Goal: Transaction & Acquisition: Download file/media

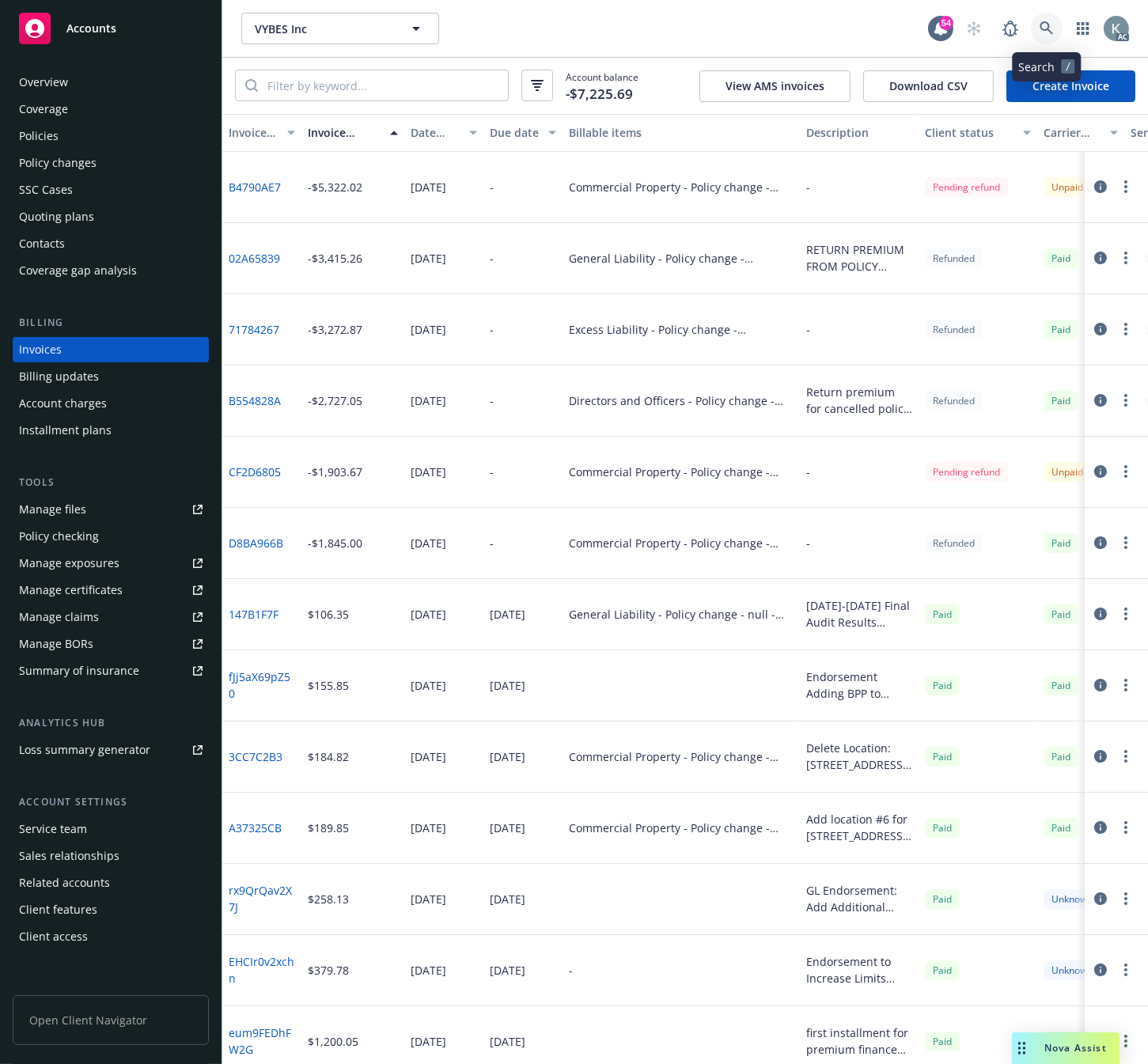
click at [1045, 26] on icon at bounding box center [1046, 29] width 14 height 14
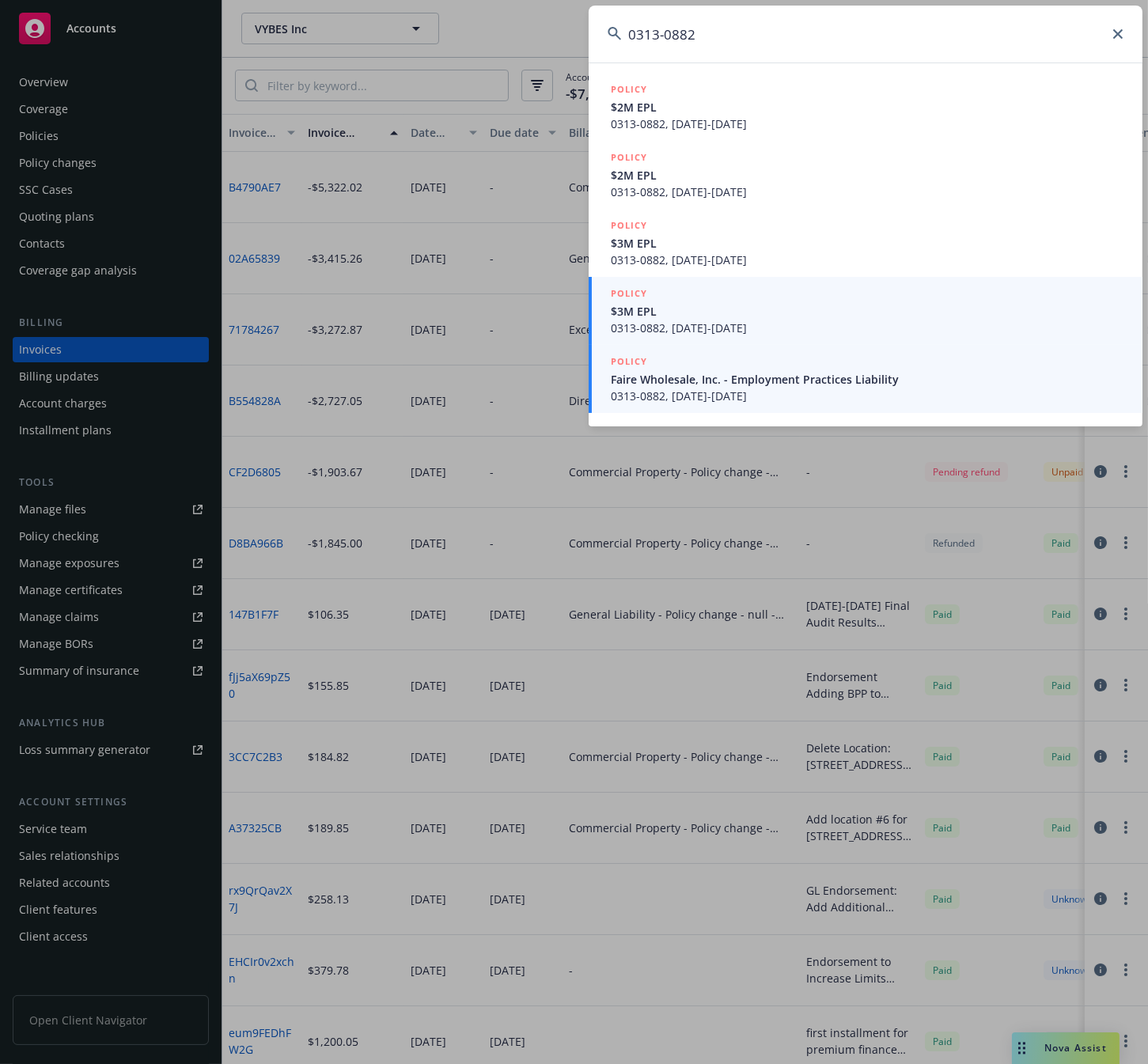
type input "0313-0882"
click at [640, 389] on span "0313-0882, 09/24/2025-09/24/2026" at bounding box center [867, 396] width 513 height 16
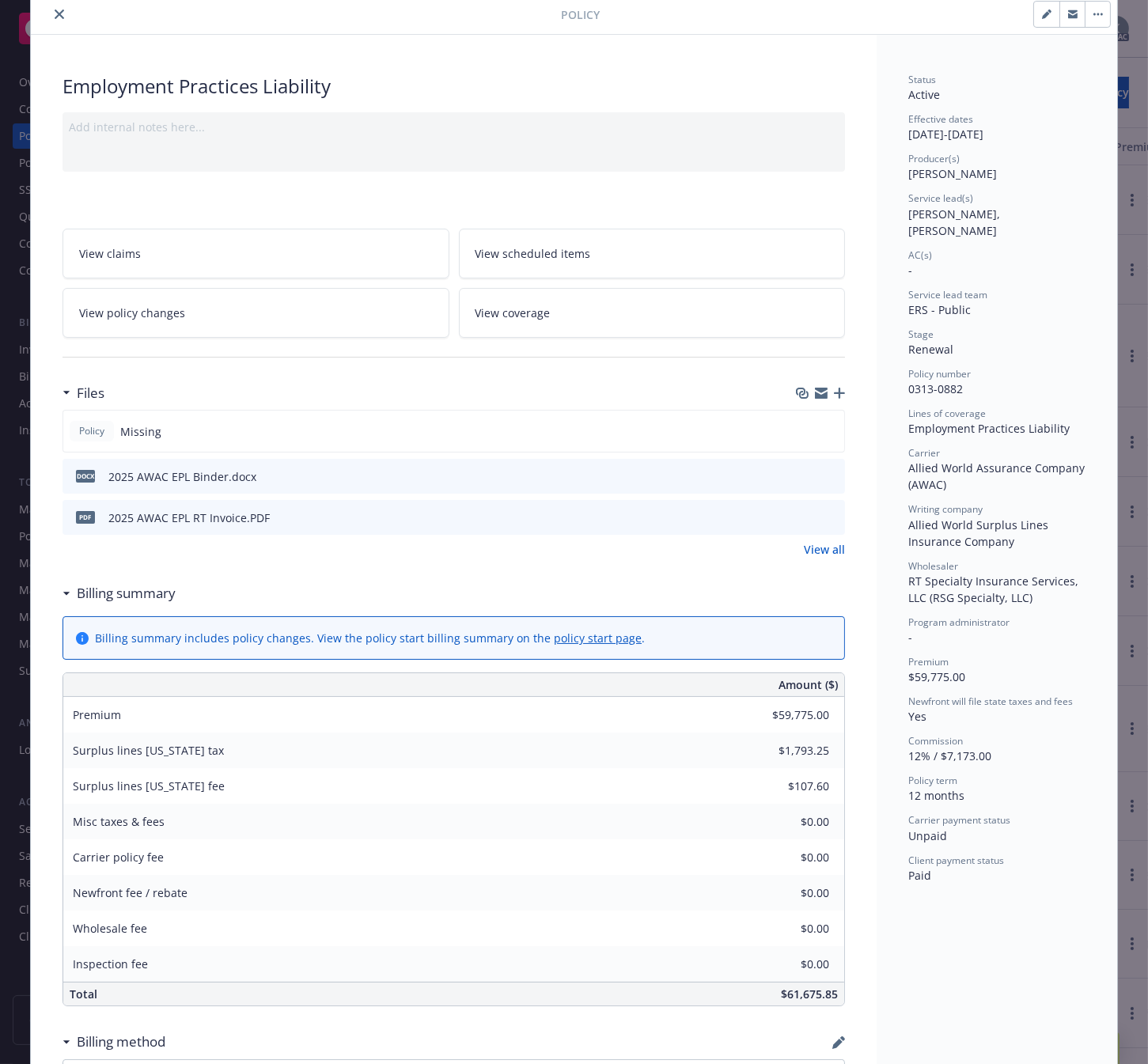
scroll to position [88, 0]
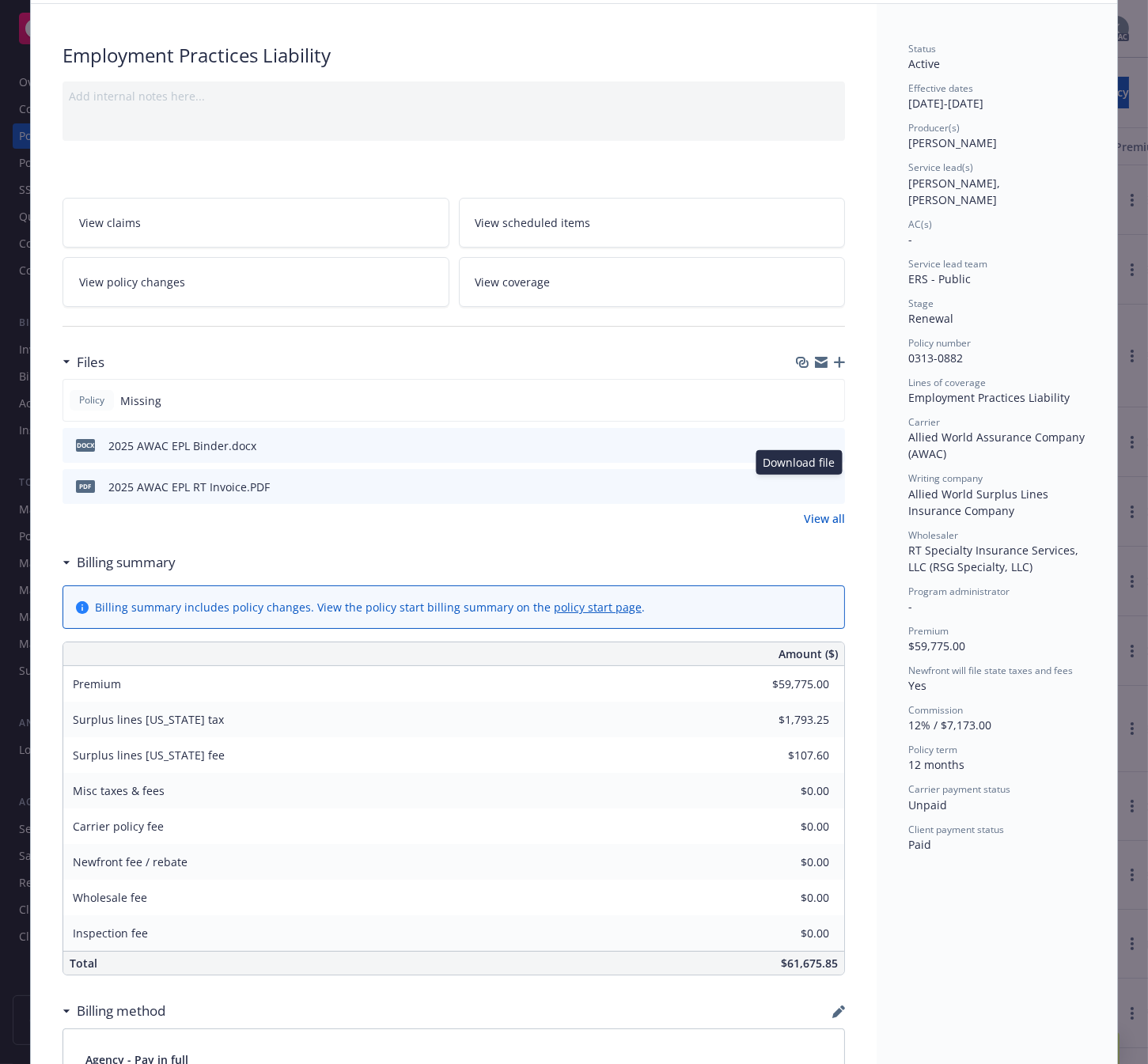
click at [799, 483] on icon "download file" at bounding box center [804, 486] width 13 height 13
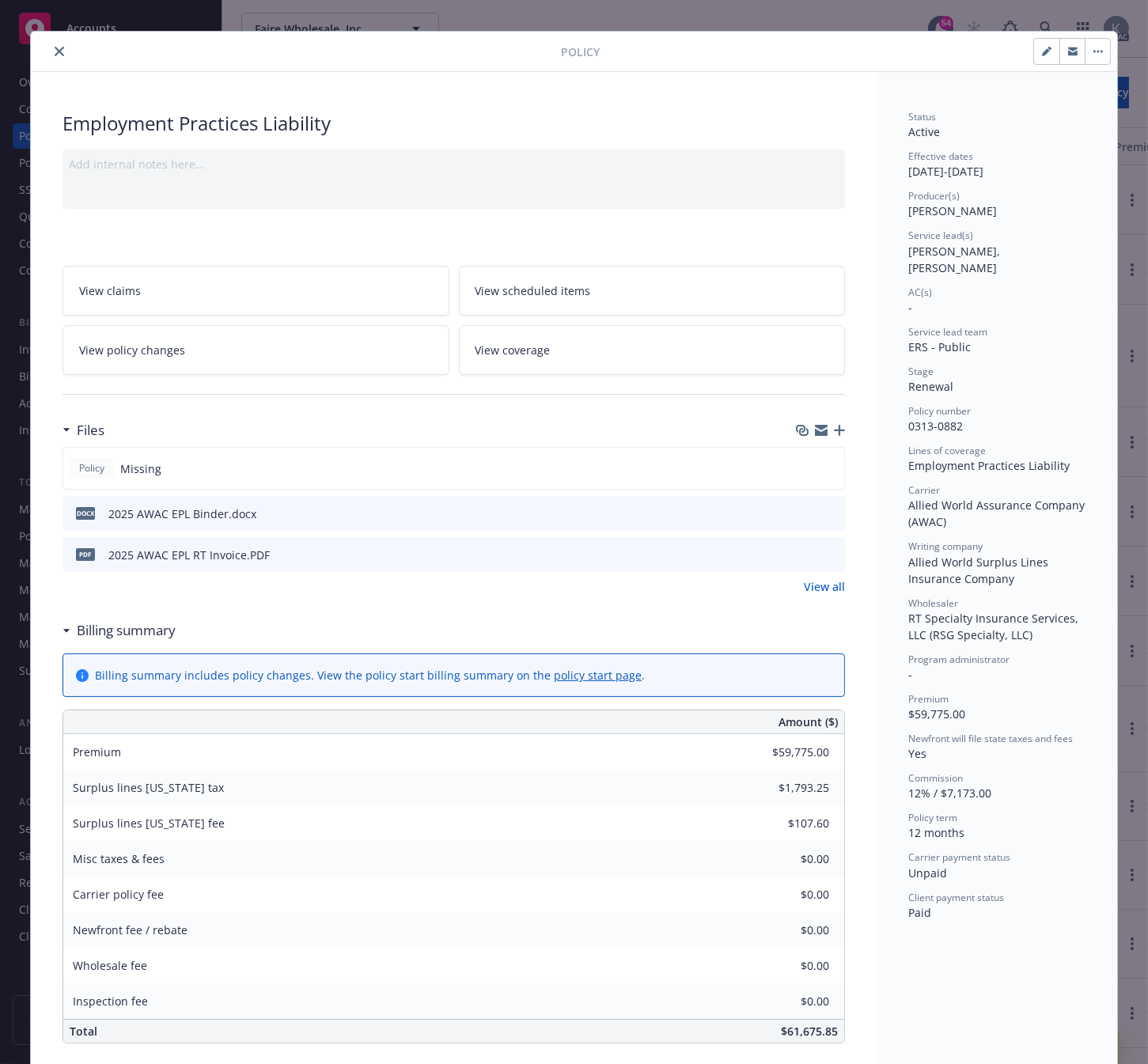
scroll to position [0, 0]
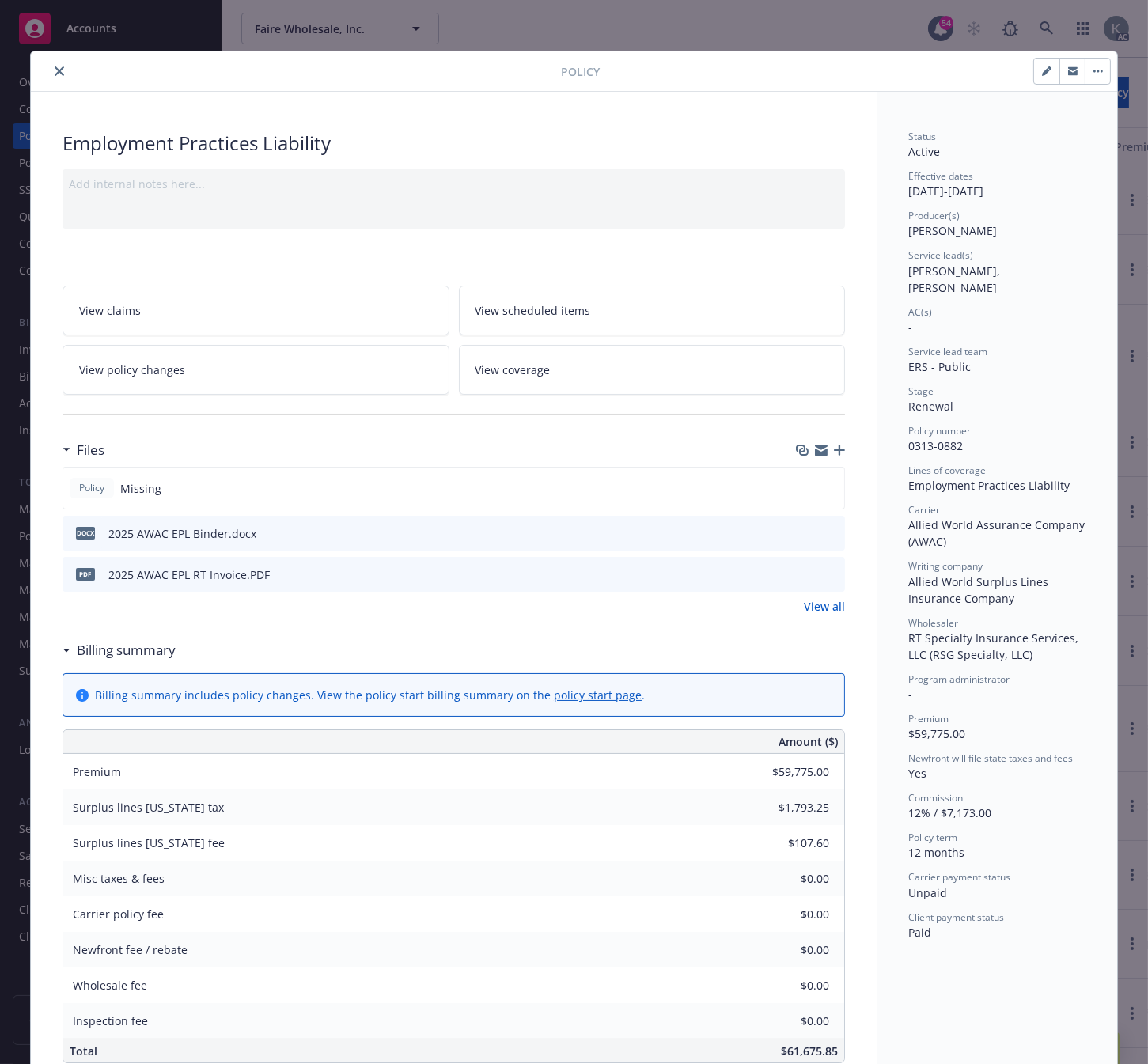
click at [1042, 69] on icon "button" at bounding box center [1046, 71] width 10 height 10
select select "RENEWAL"
select select "12"
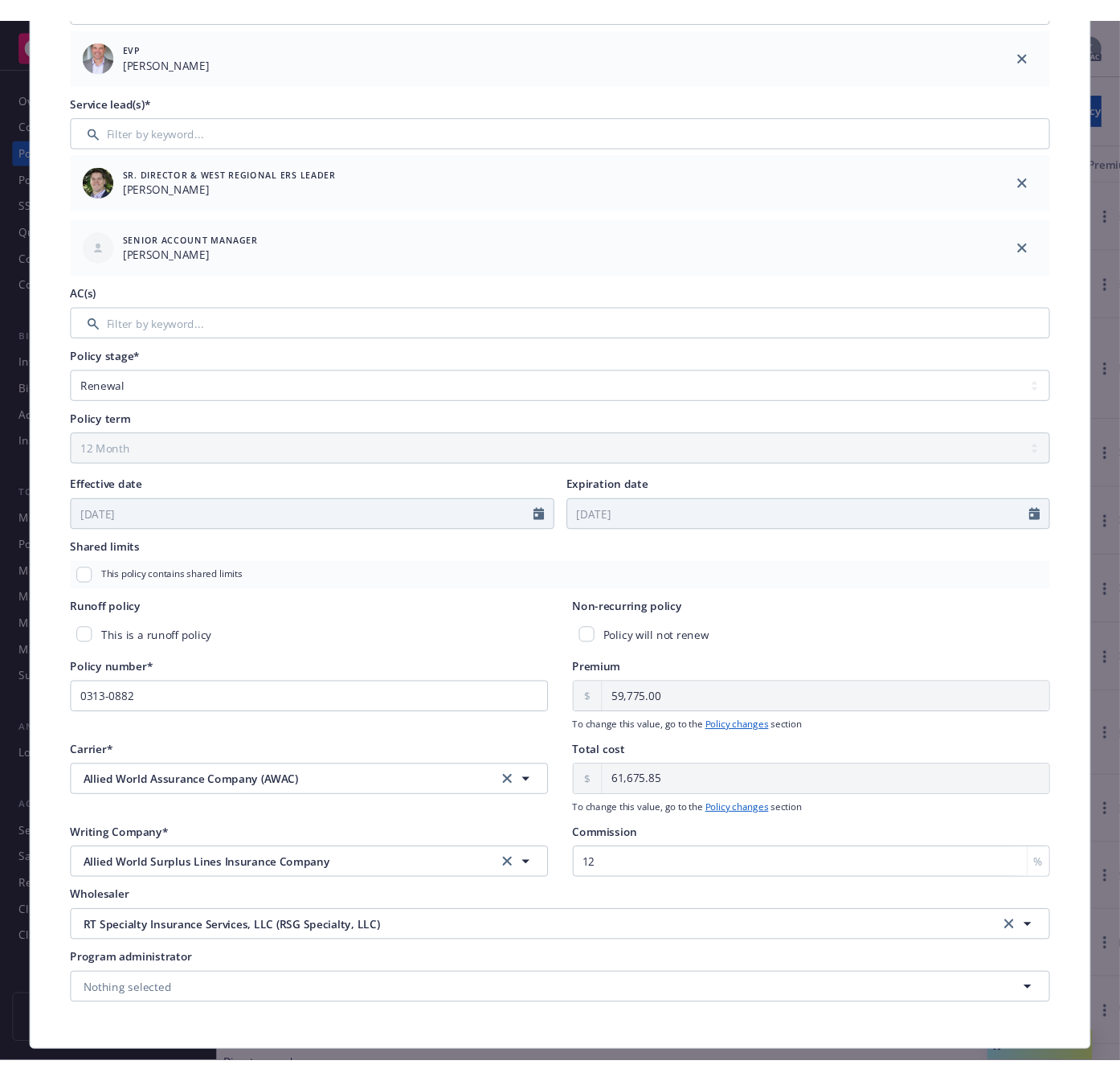
scroll to position [267, 0]
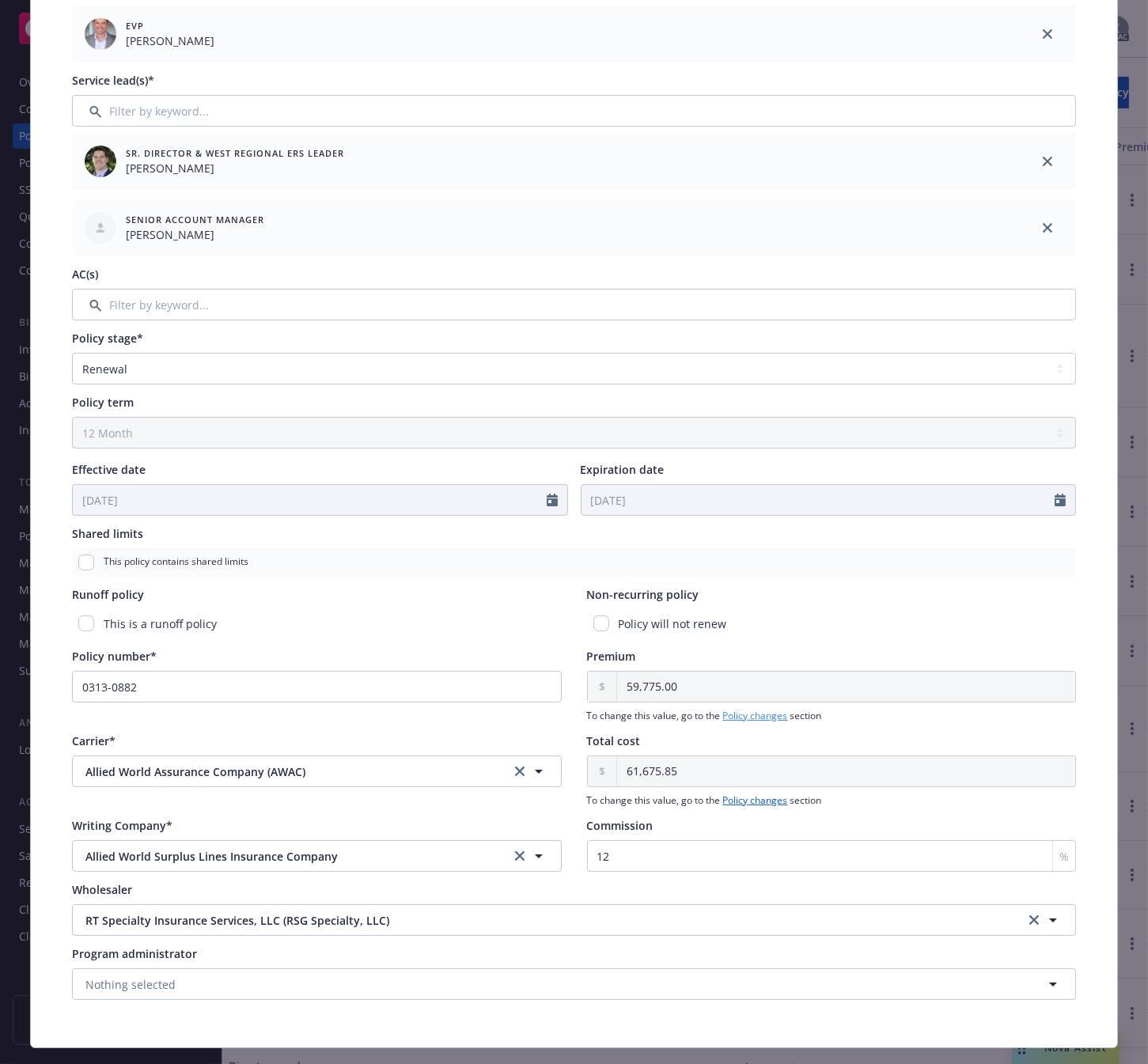
click at [737, 715] on link "Policy changes" at bounding box center [755, 715] width 65 height 13
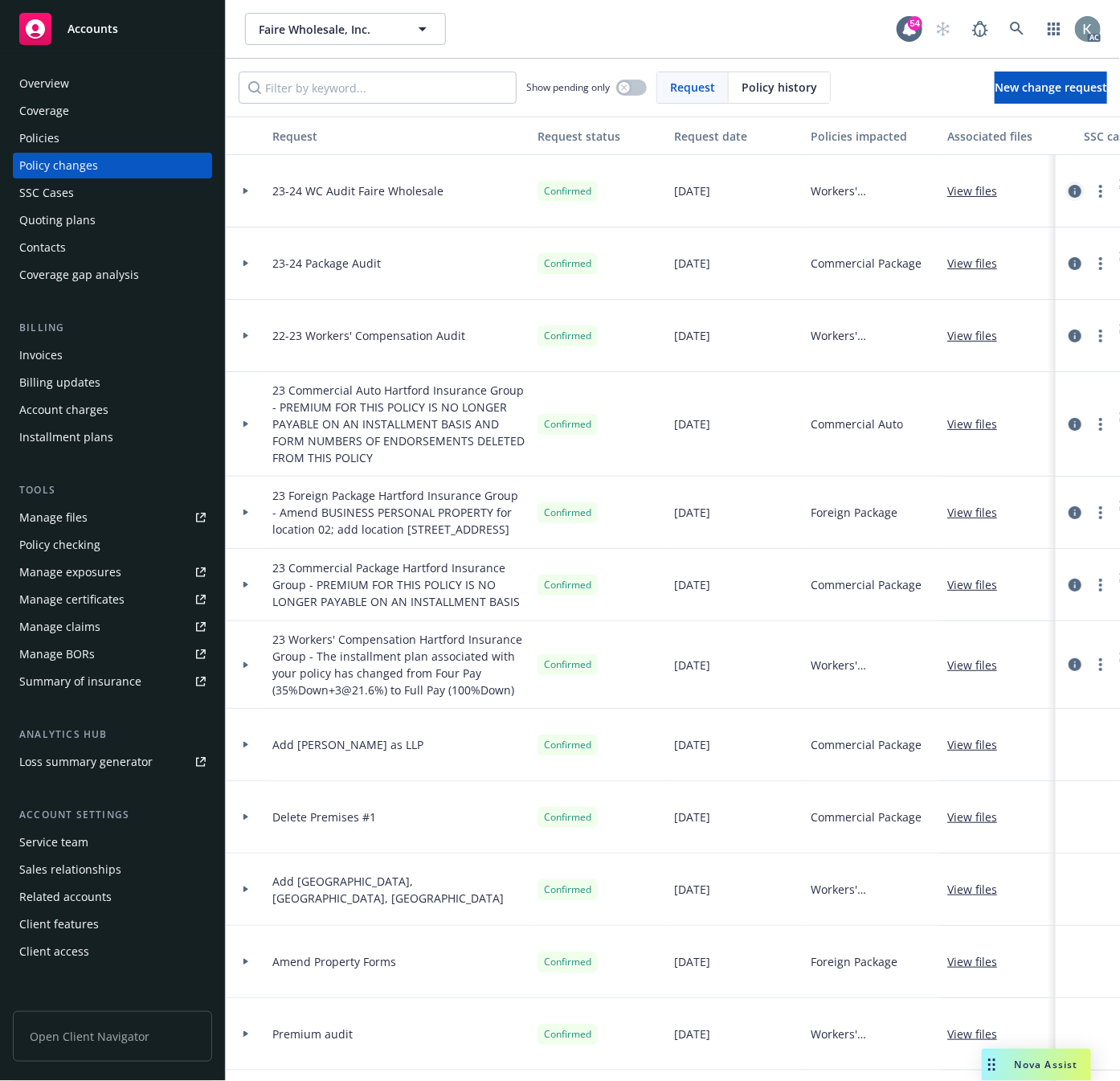
click at [1068, 189] on icon "circleInformation" at bounding box center [1074, 192] width 13 height 13
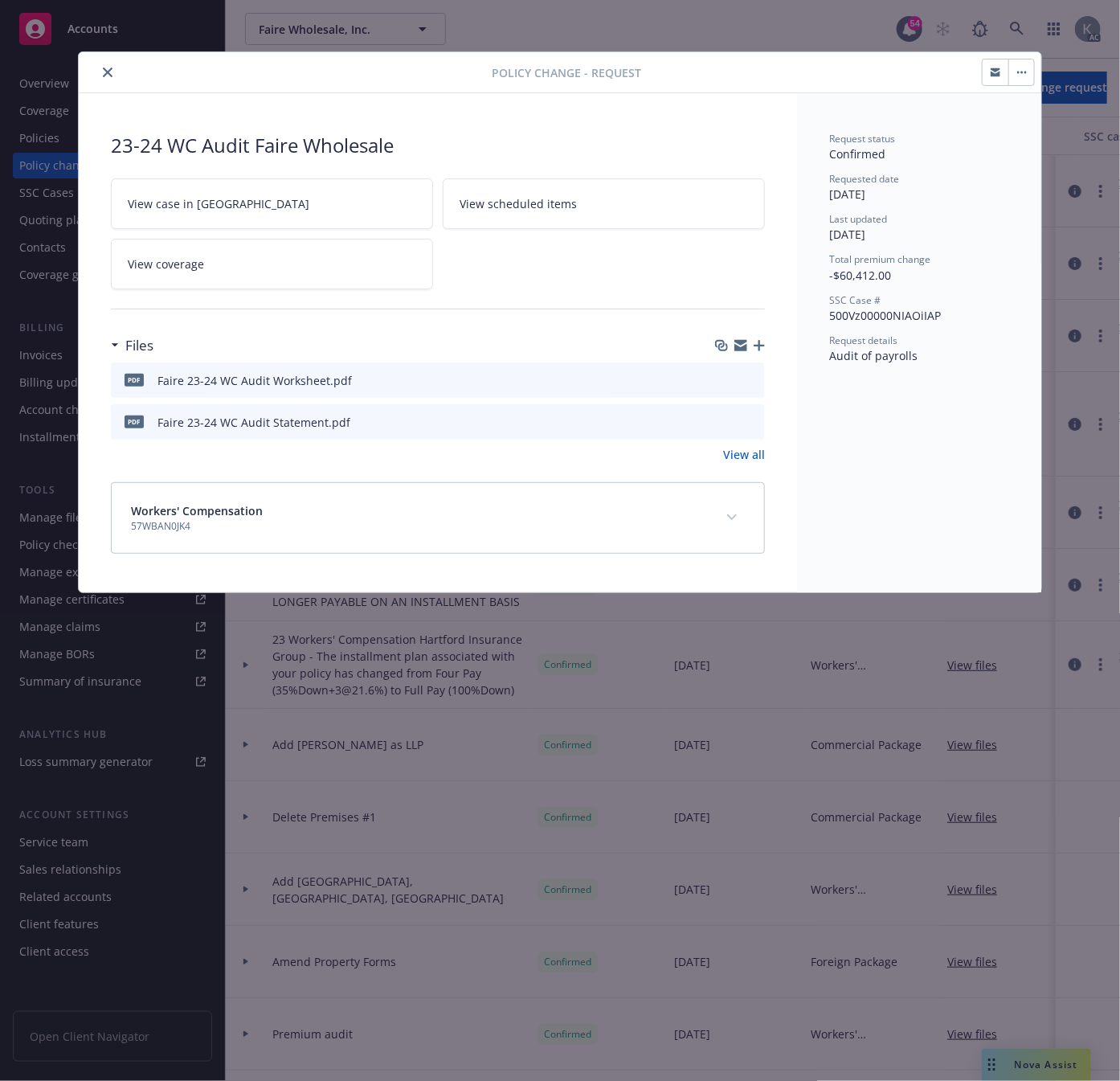
click at [731, 517] on icon "expand content" at bounding box center [731, 517] width 10 height 6
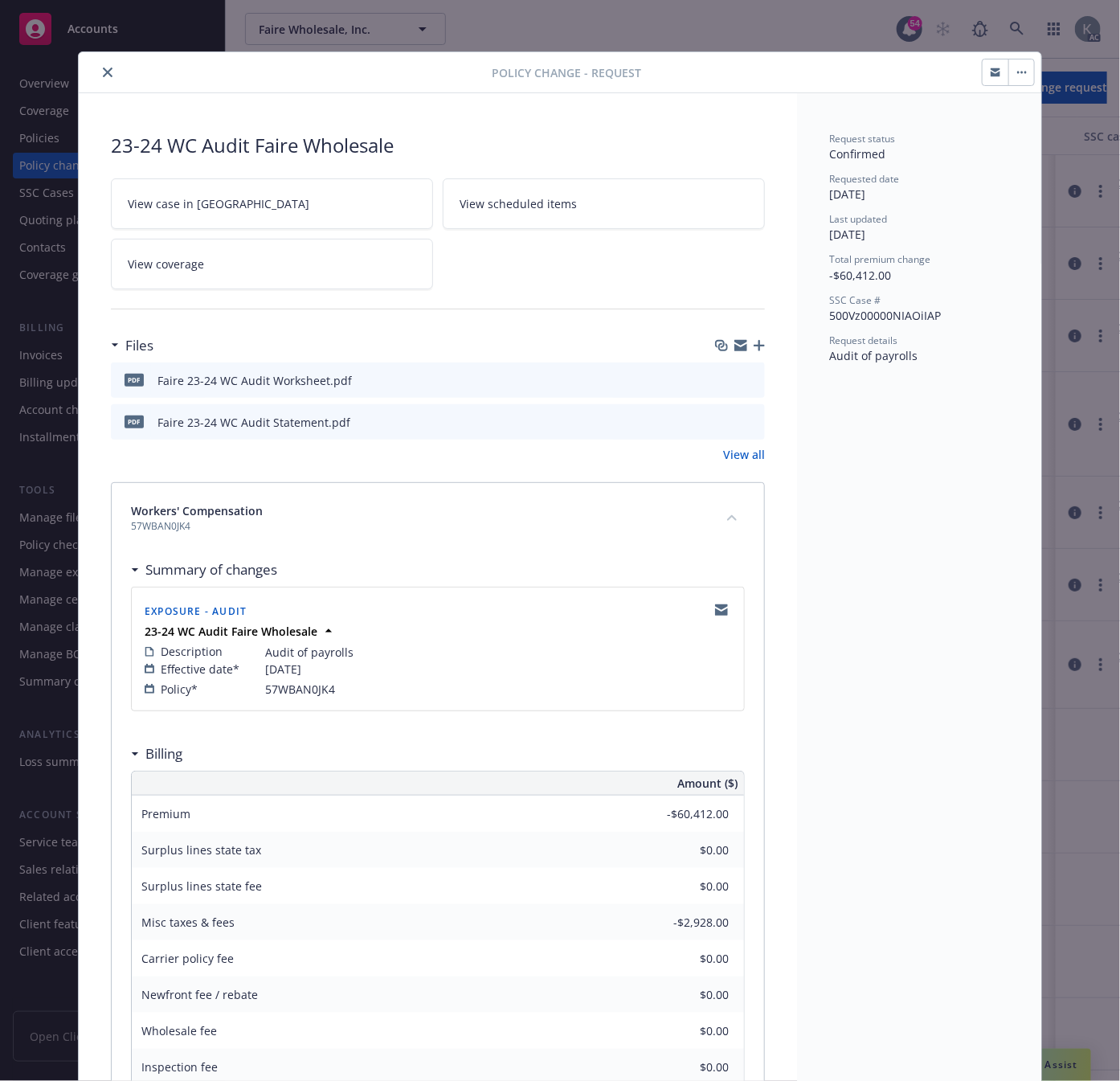
click at [103, 73] on icon "close" at bounding box center [108, 72] width 10 height 10
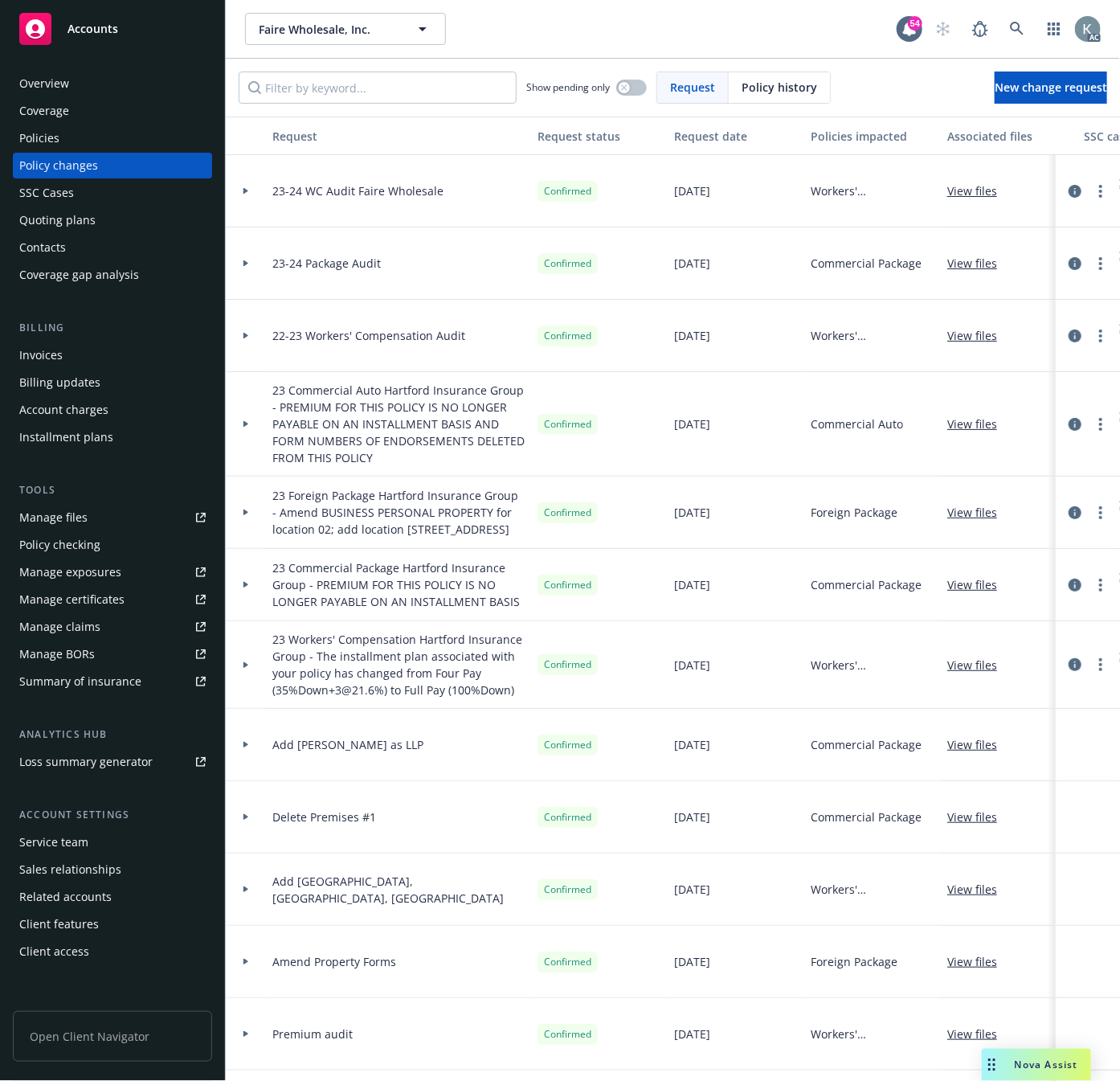
click at [42, 138] on div "Policies" at bounding box center [39, 138] width 40 height 26
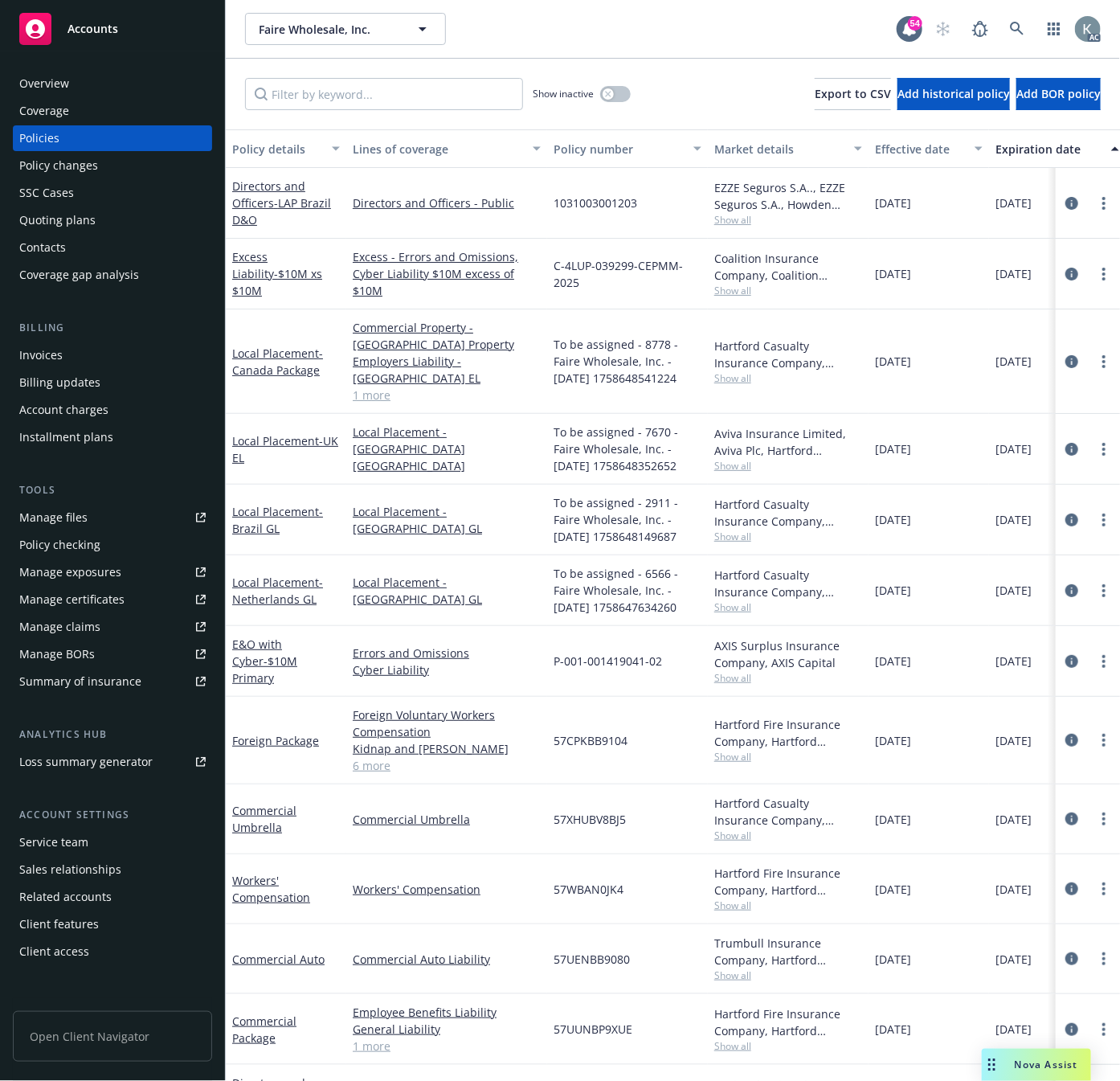
click at [587, 150] on div "Policy number" at bounding box center [618, 149] width 130 height 16
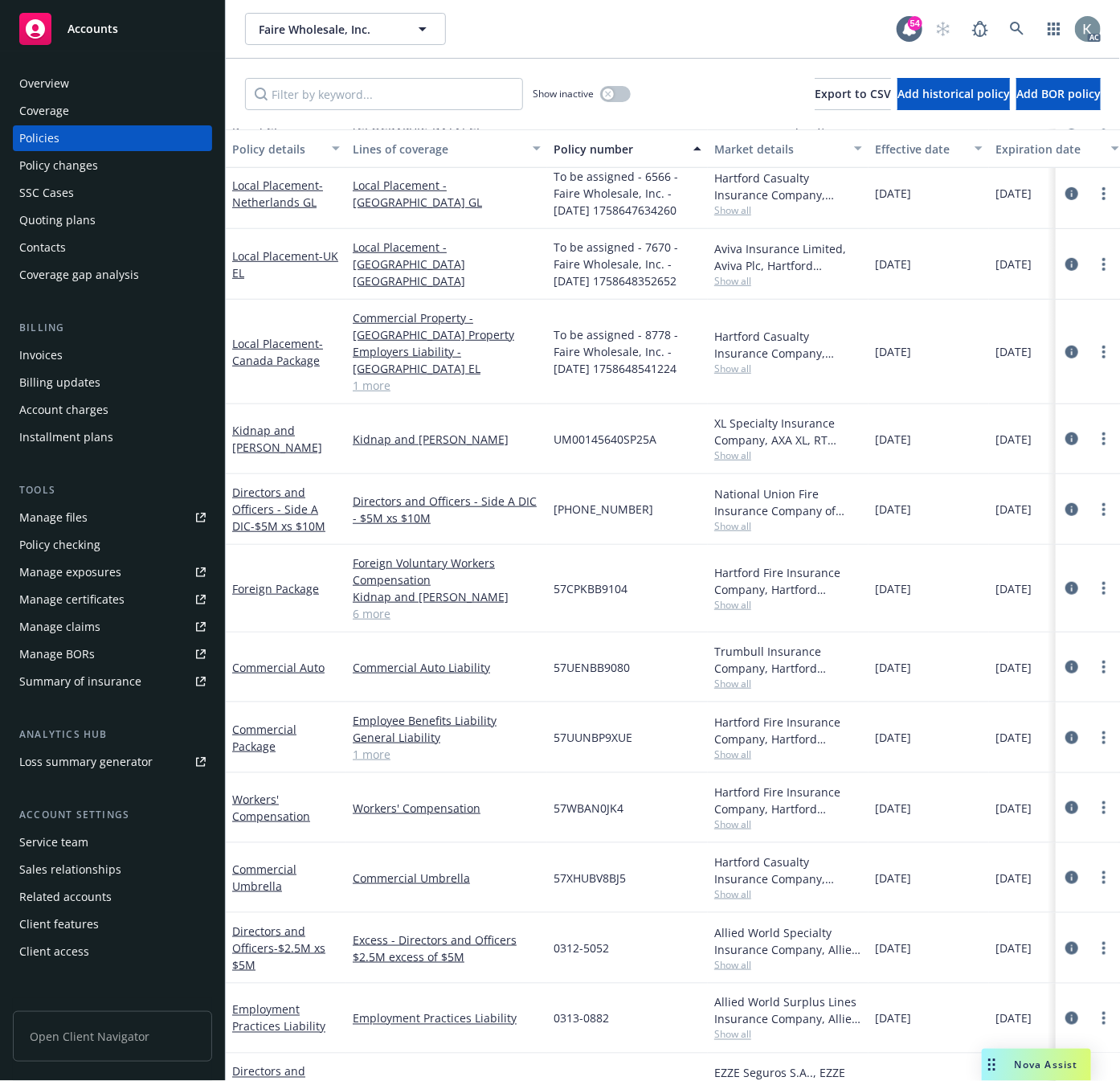
scroll to position [442, 0]
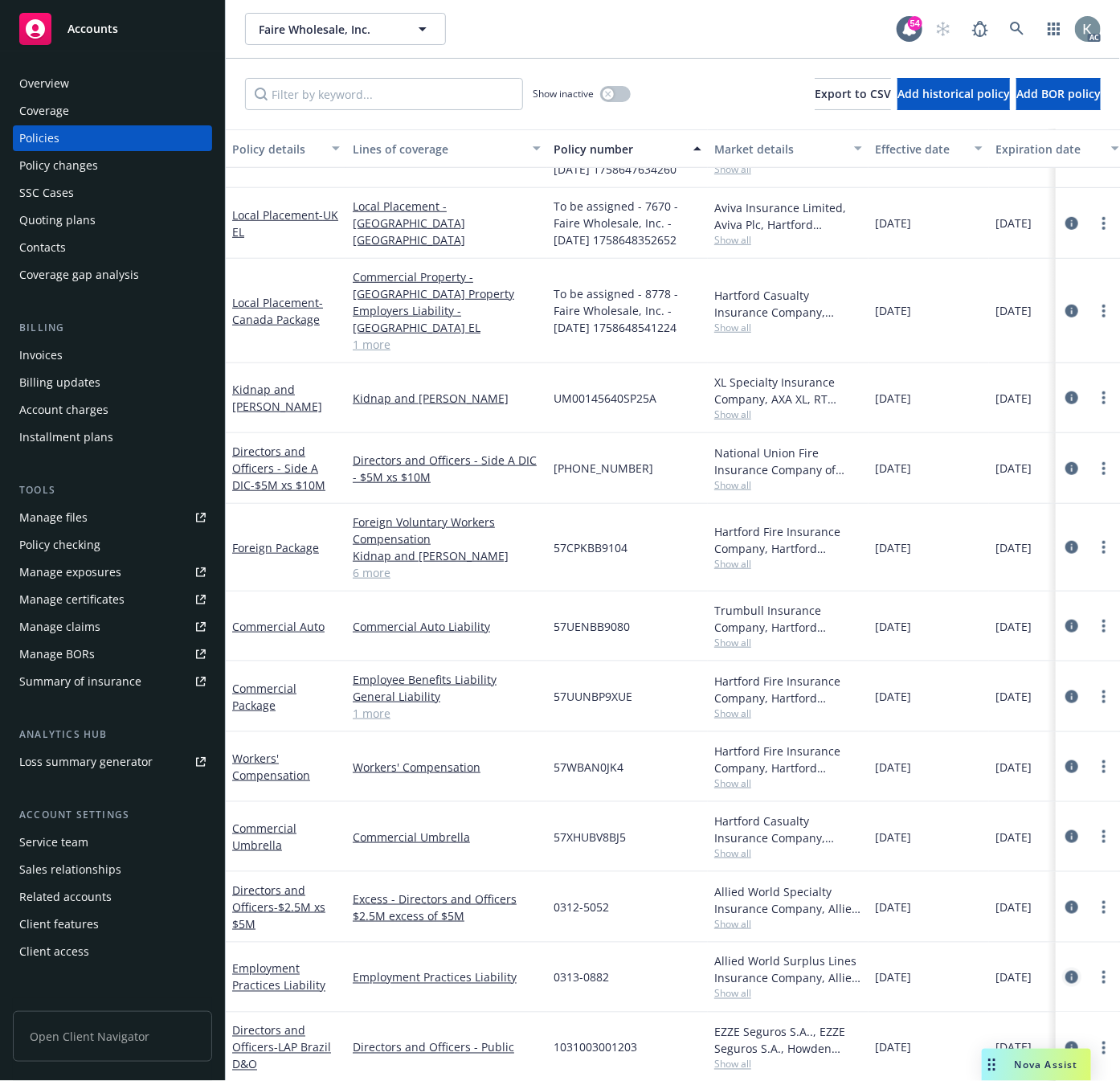
click at [1065, 971] on icon "circleInformation" at bounding box center [1072, 977] width 13 height 13
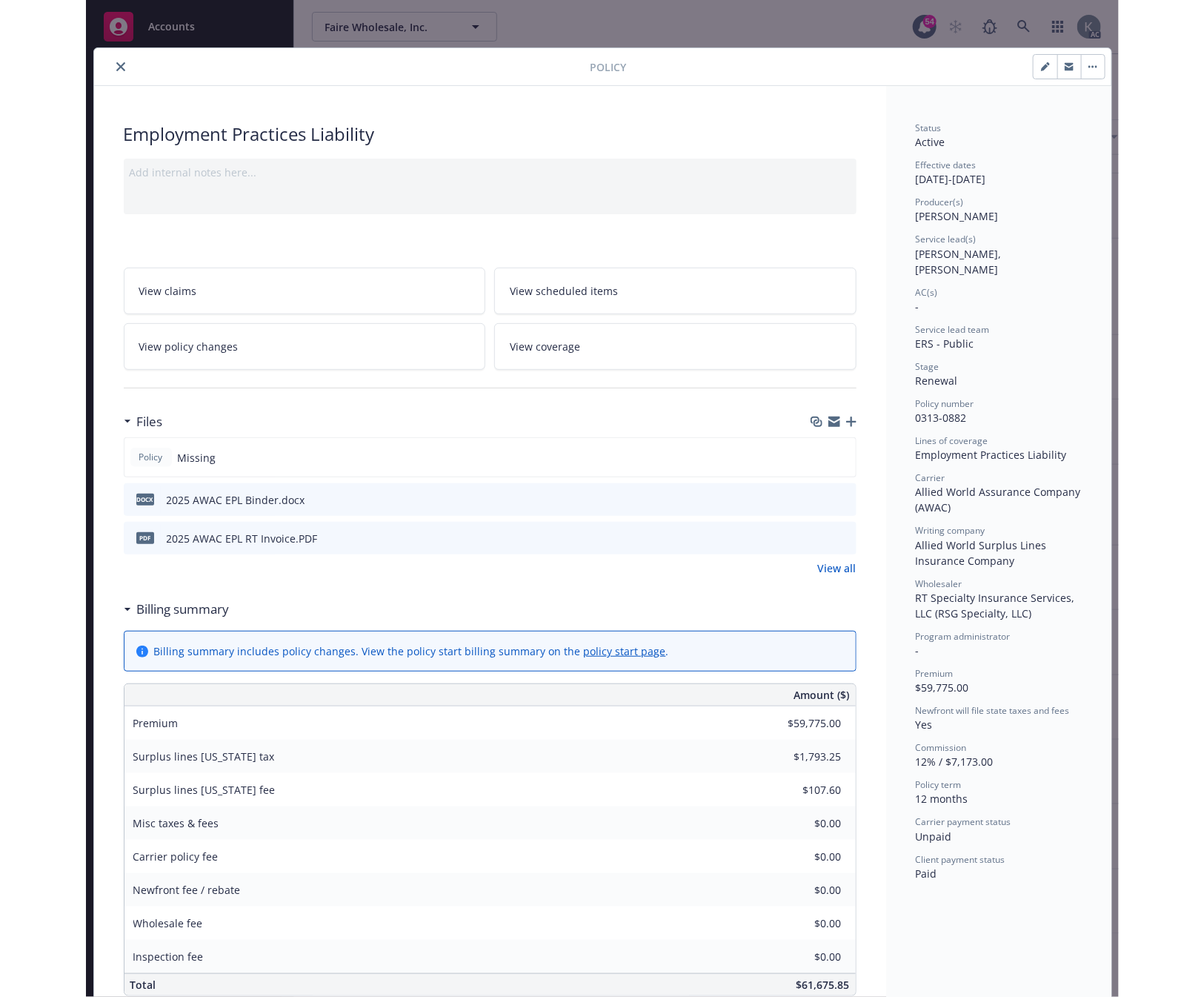
scroll to position [45, 0]
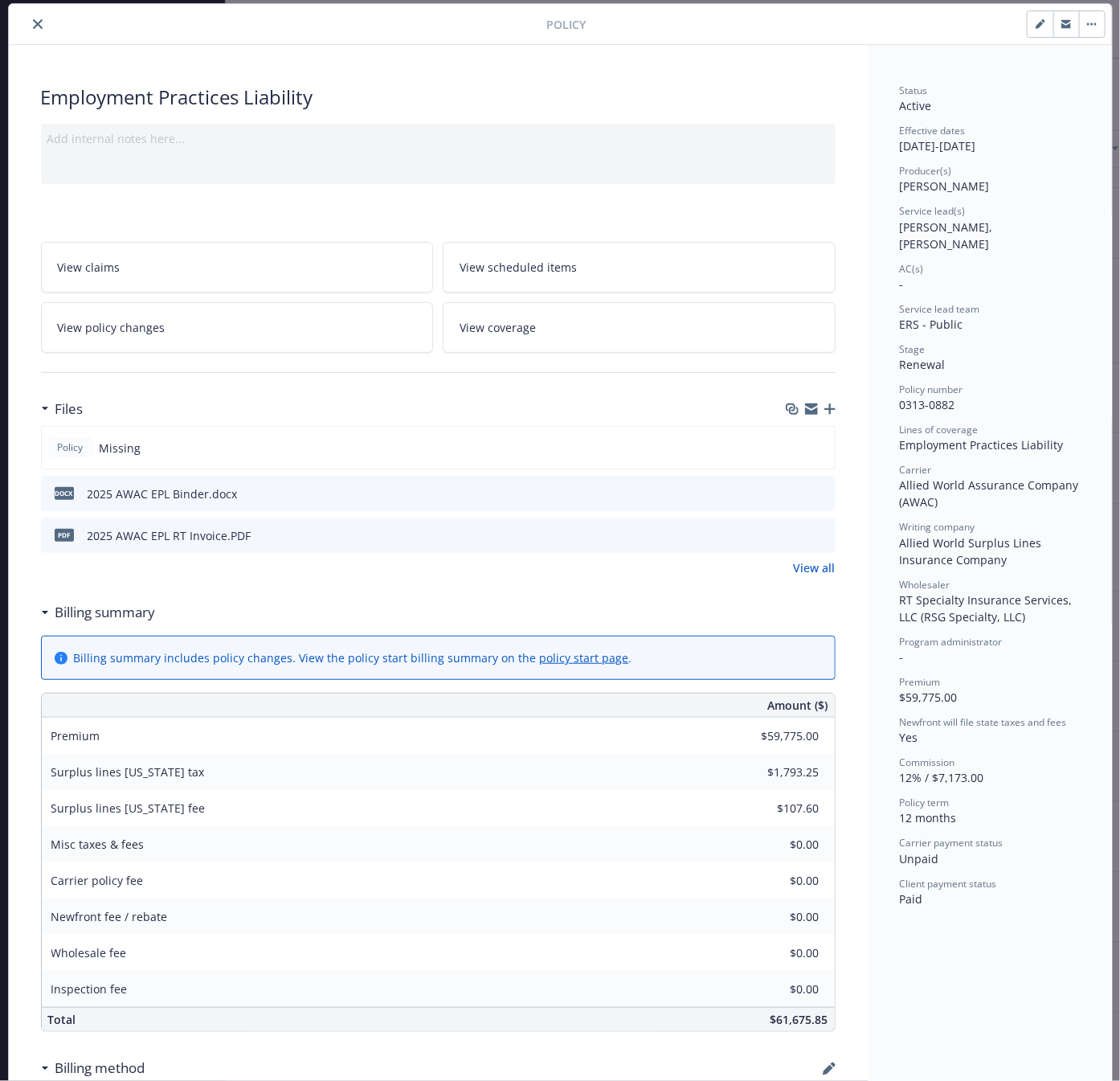
click at [1082, 23] on button "button" at bounding box center [1092, 24] width 26 height 26
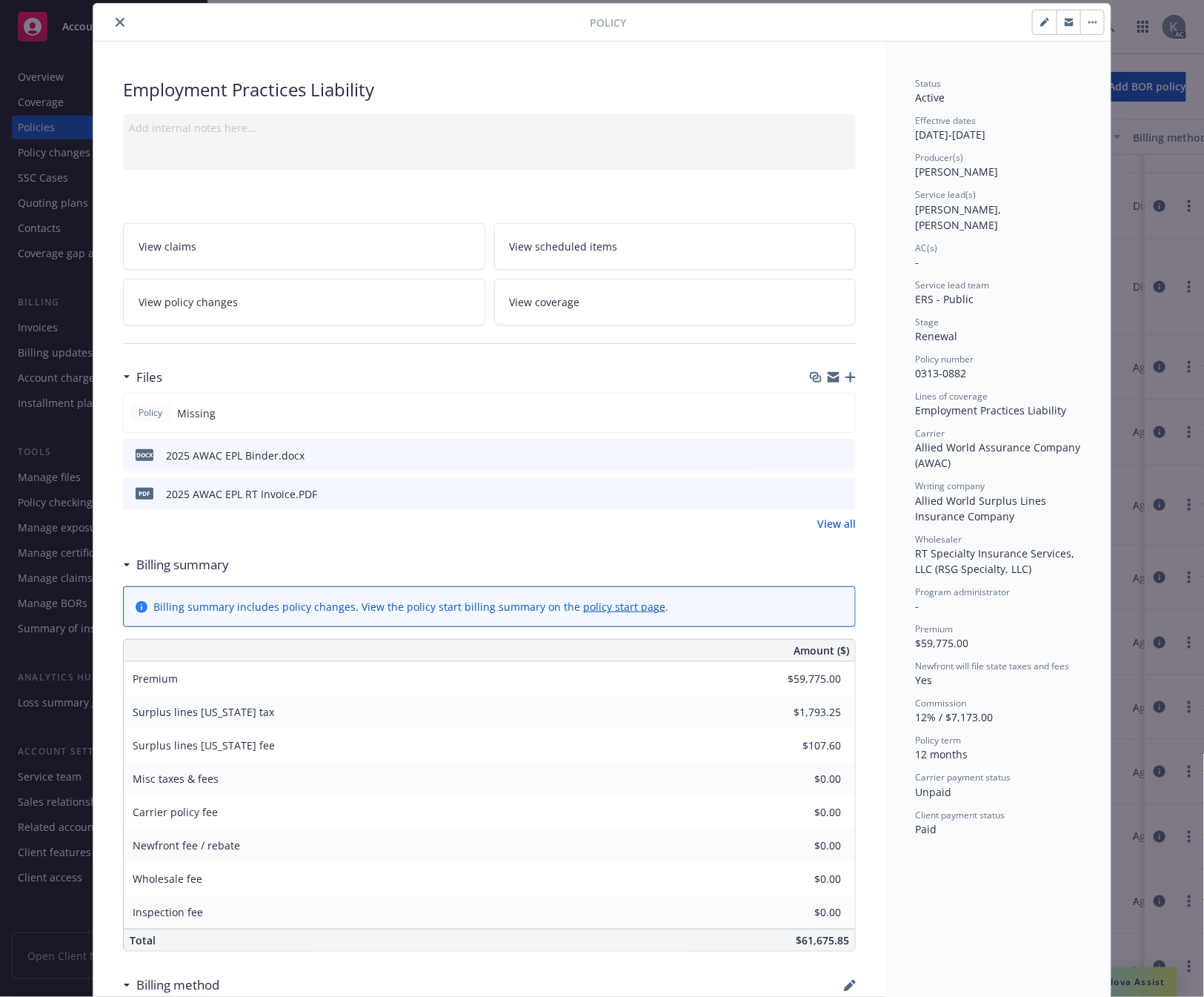
click at [973, 25] on div "Manage lines of coverage Renew with incumbent End policy Set prior policies Set…" at bounding box center [865, 22] width 479 height 25
click at [1041, 20] on icon "button" at bounding box center [1045, 22] width 9 height 9
select select "RENEWAL"
select select "12"
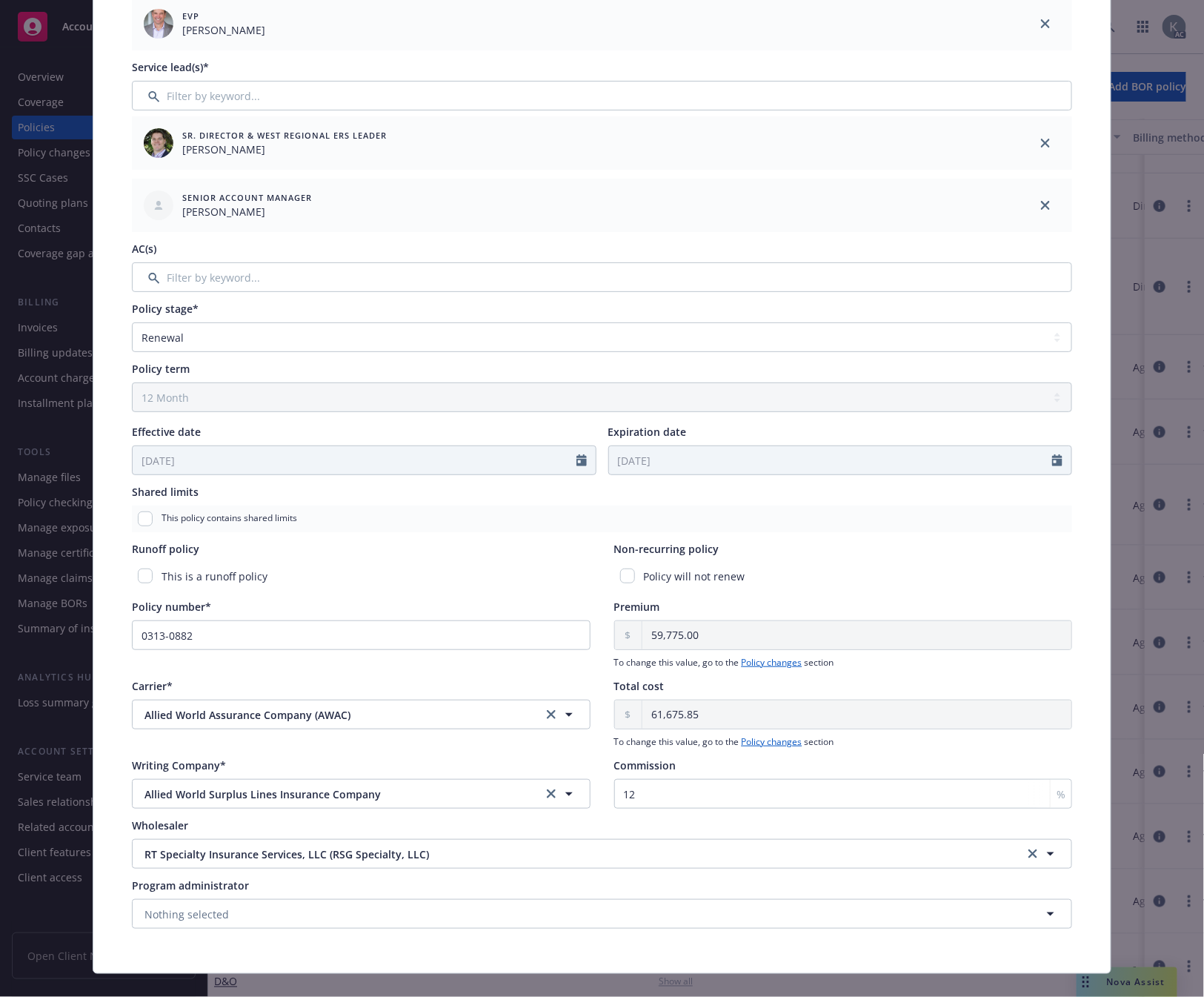
scroll to position [278, 0]
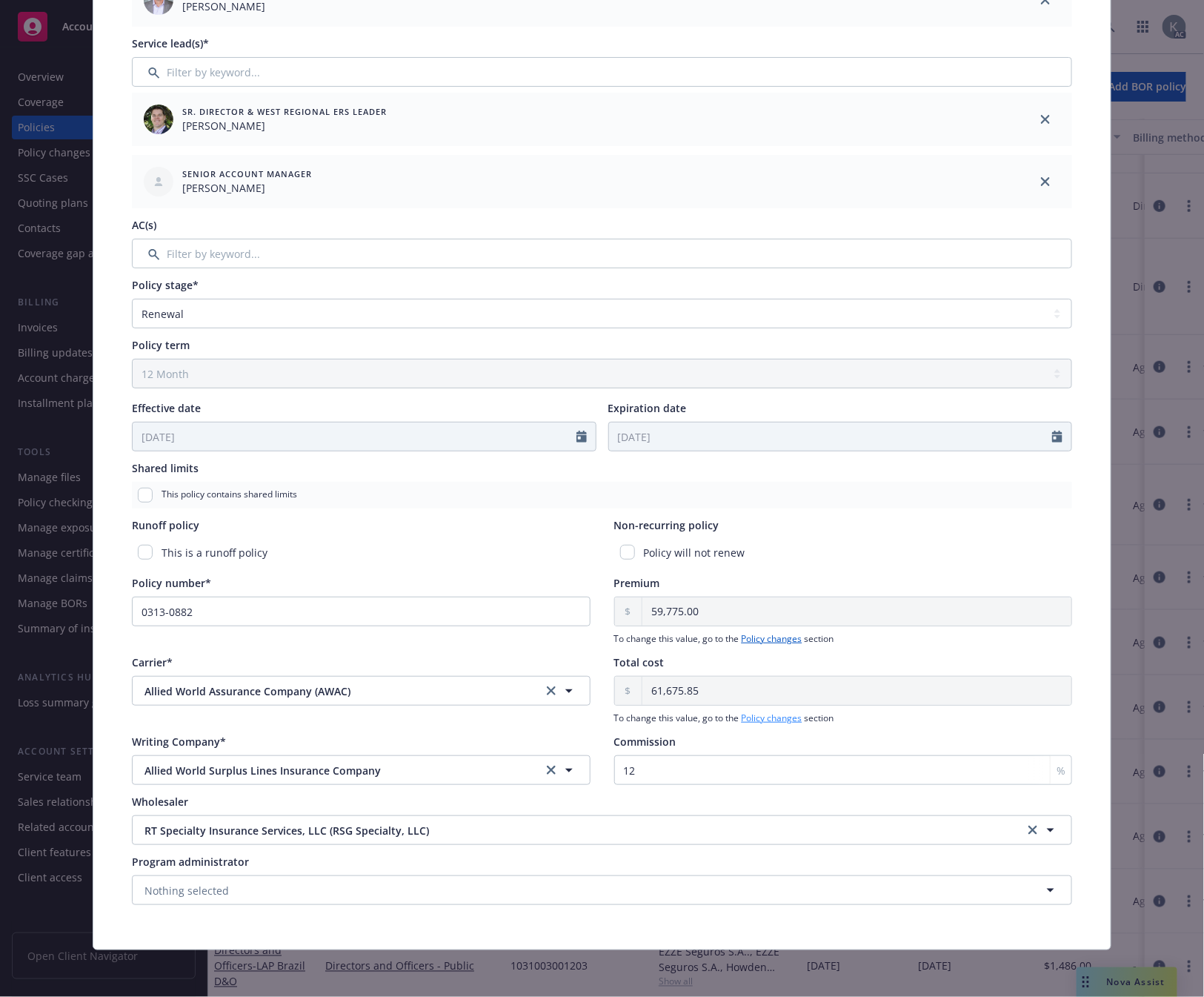
click at [751, 715] on link "Policy changes" at bounding box center [772, 718] width 61 height 13
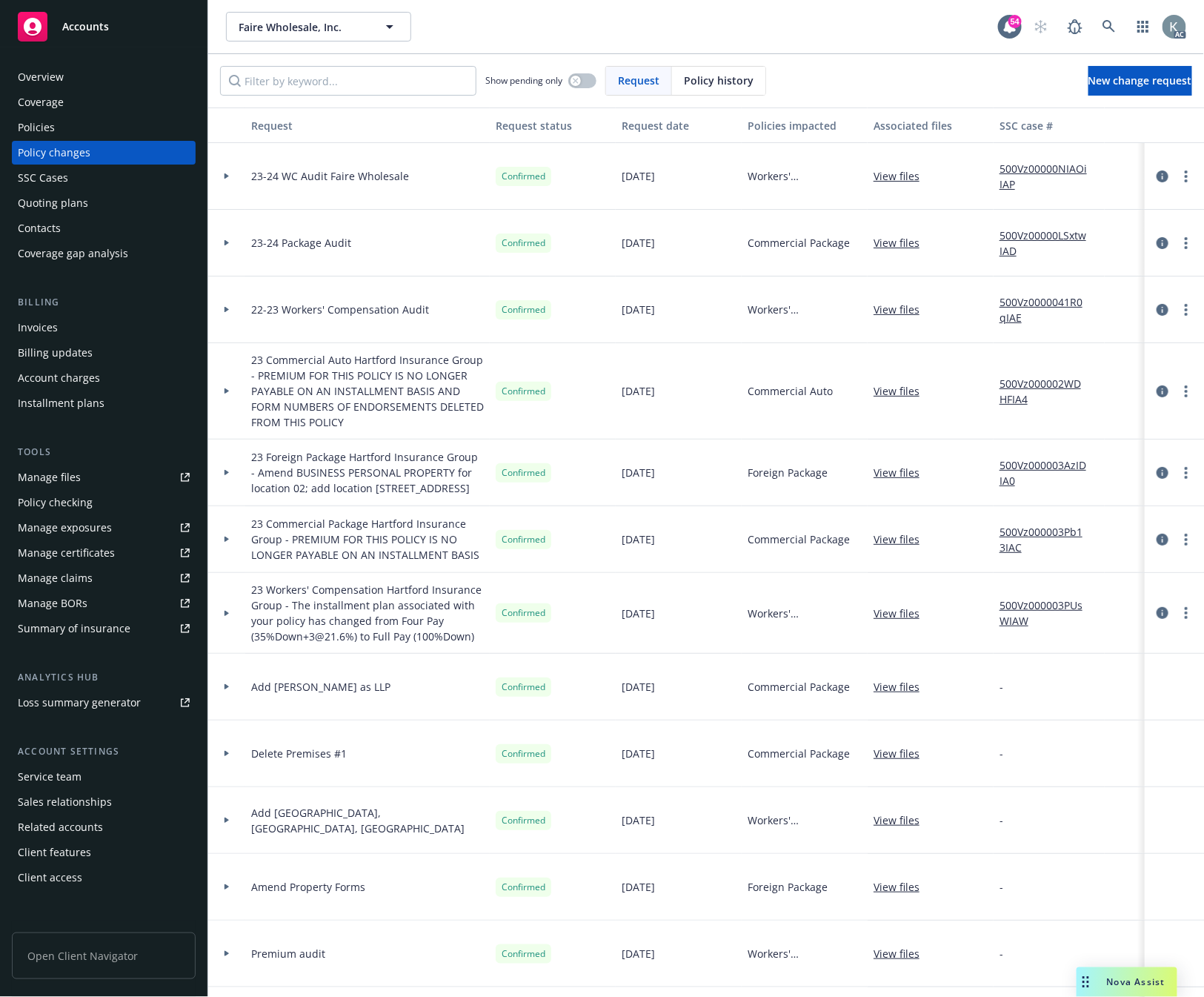
click at [31, 125] on div "Policies" at bounding box center [36, 127] width 37 height 24
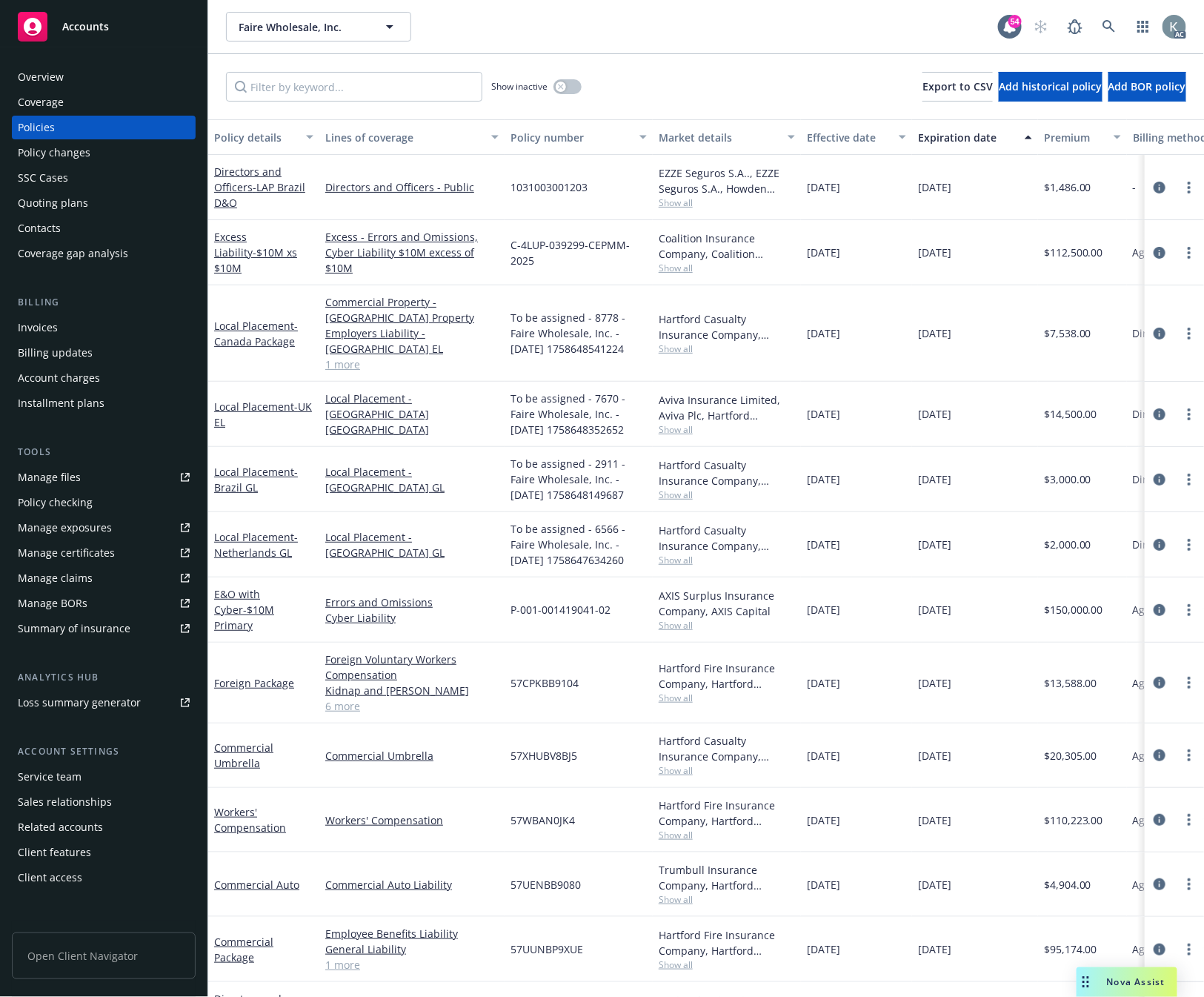
click at [547, 136] on div "Policy number" at bounding box center [570, 137] width 120 height 15
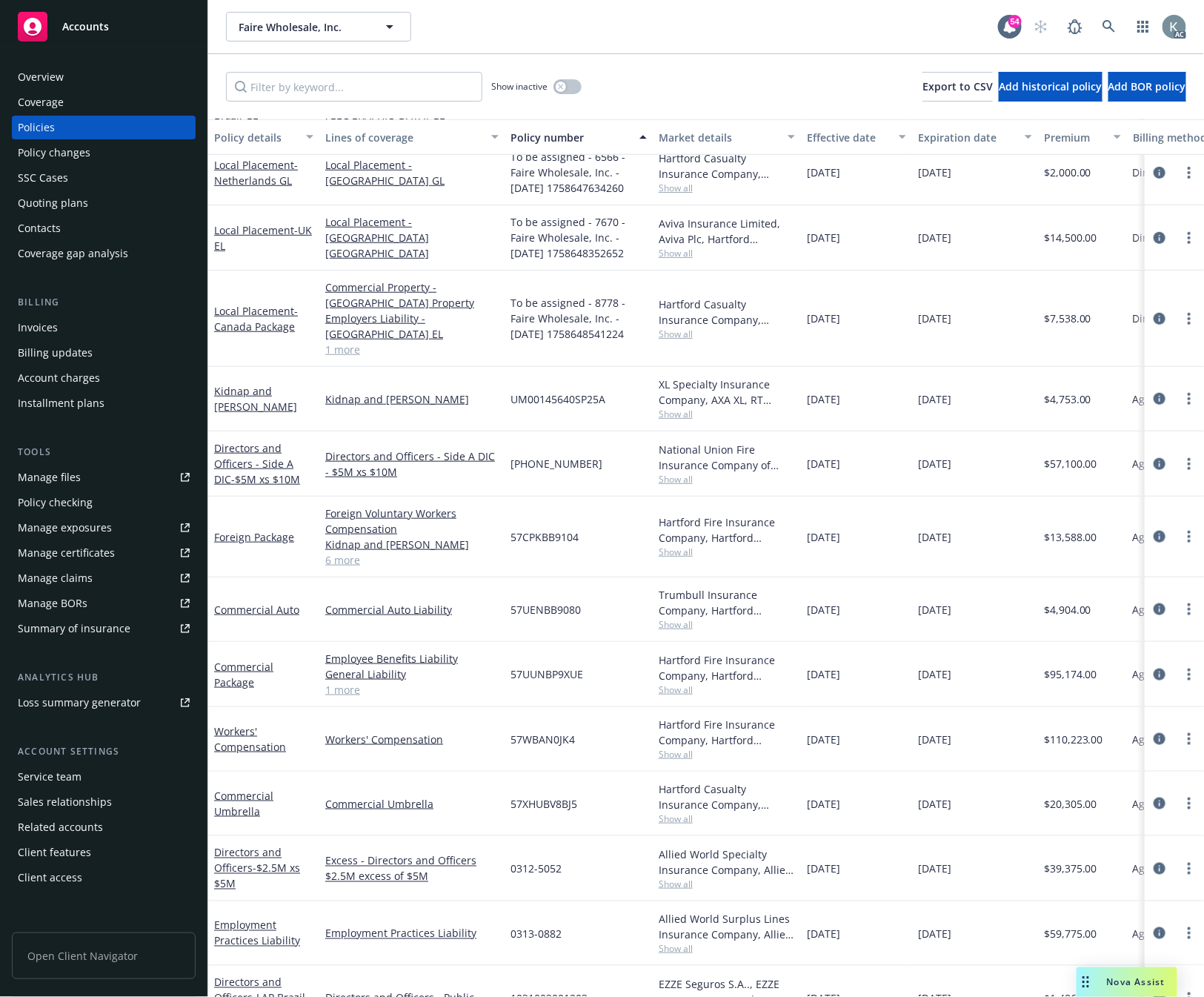
scroll to position [408, 0]
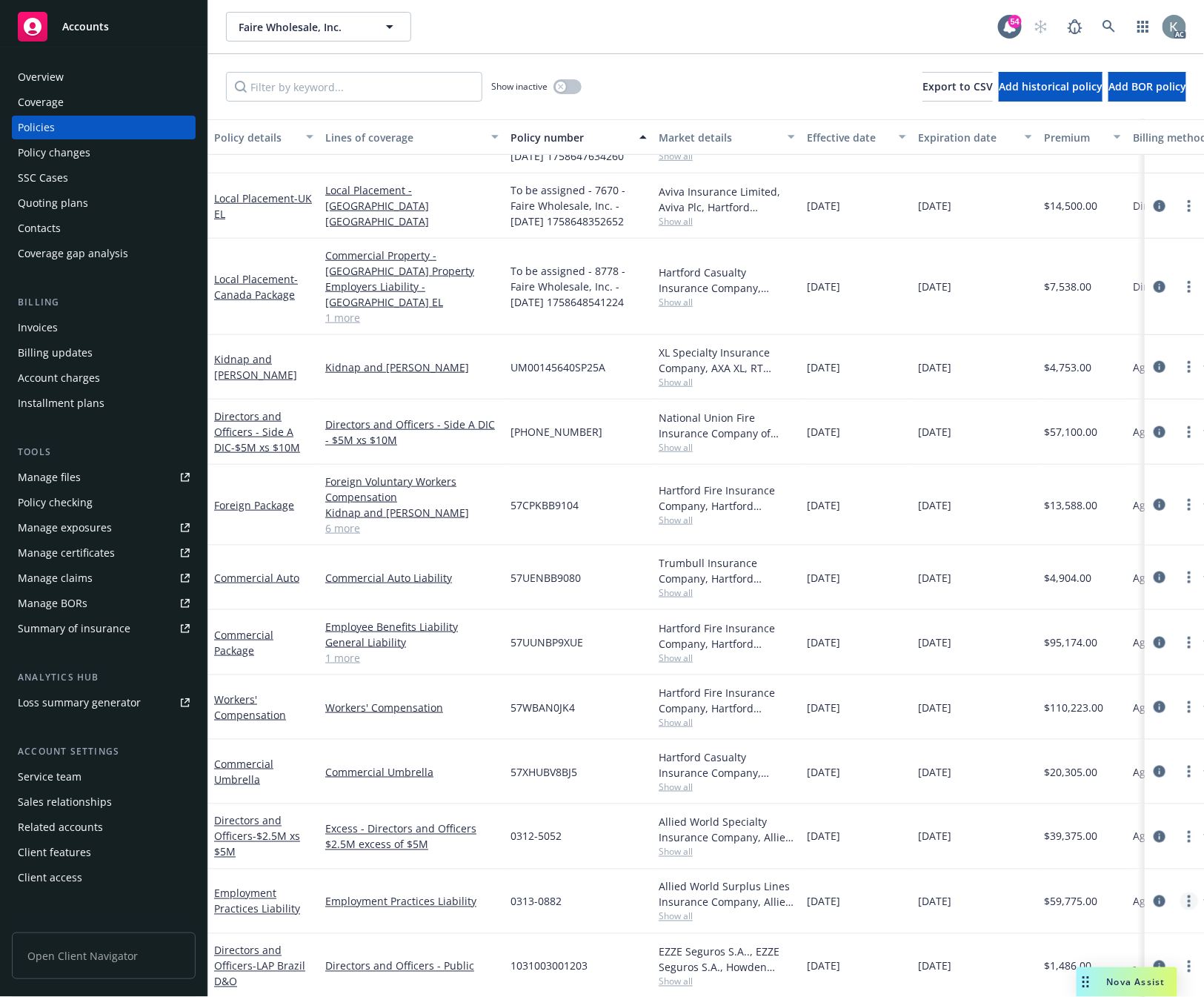
click at [1074, 895] on icon "more" at bounding box center [1190, 901] width 3 height 12
click at [895, 898] on div "09/24/2025" at bounding box center [857, 901] width 111 height 65
click at [1074, 895] on icon "circleInformation" at bounding box center [1159, 901] width 12 height 12
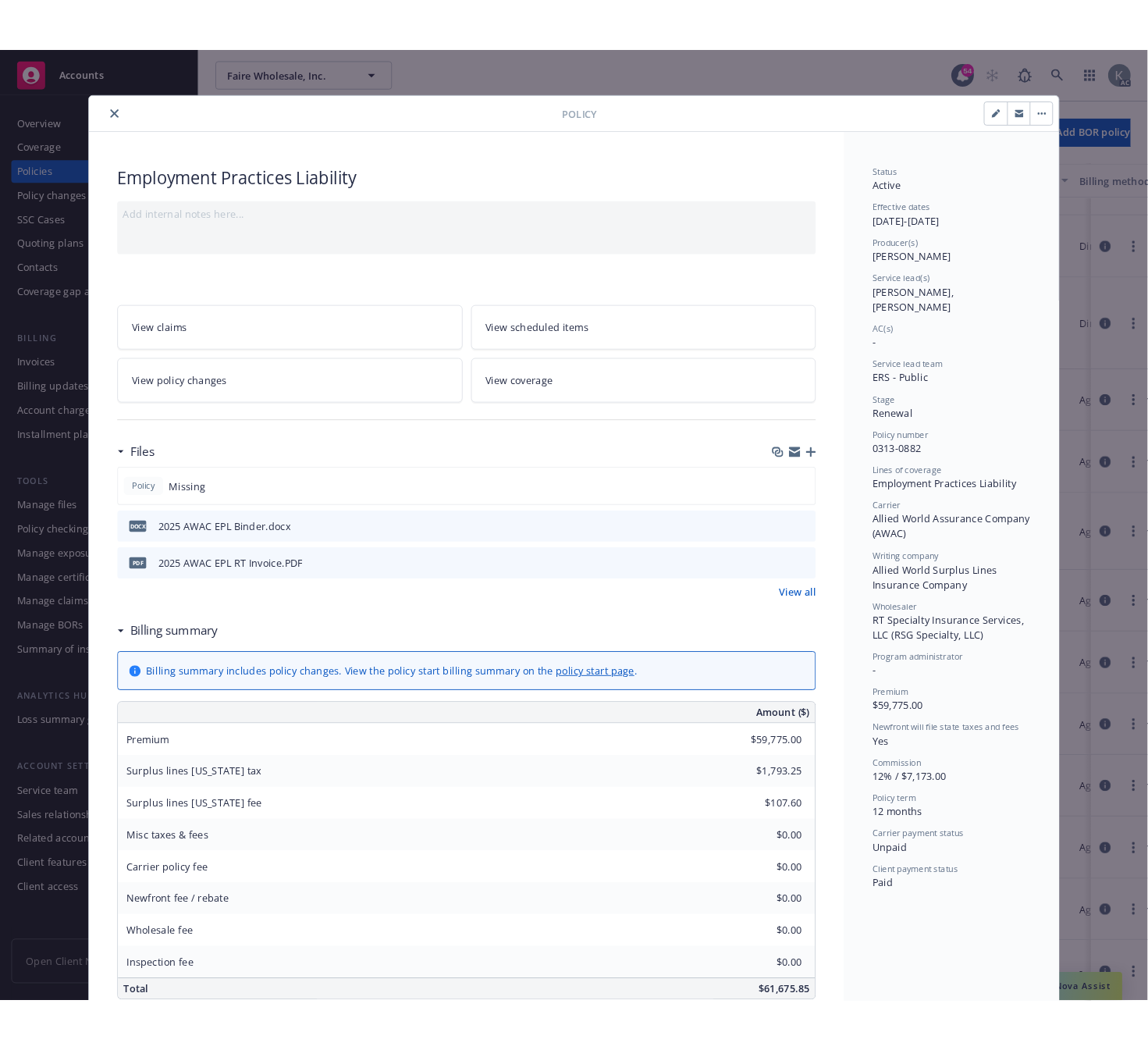
scroll to position [47, 0]
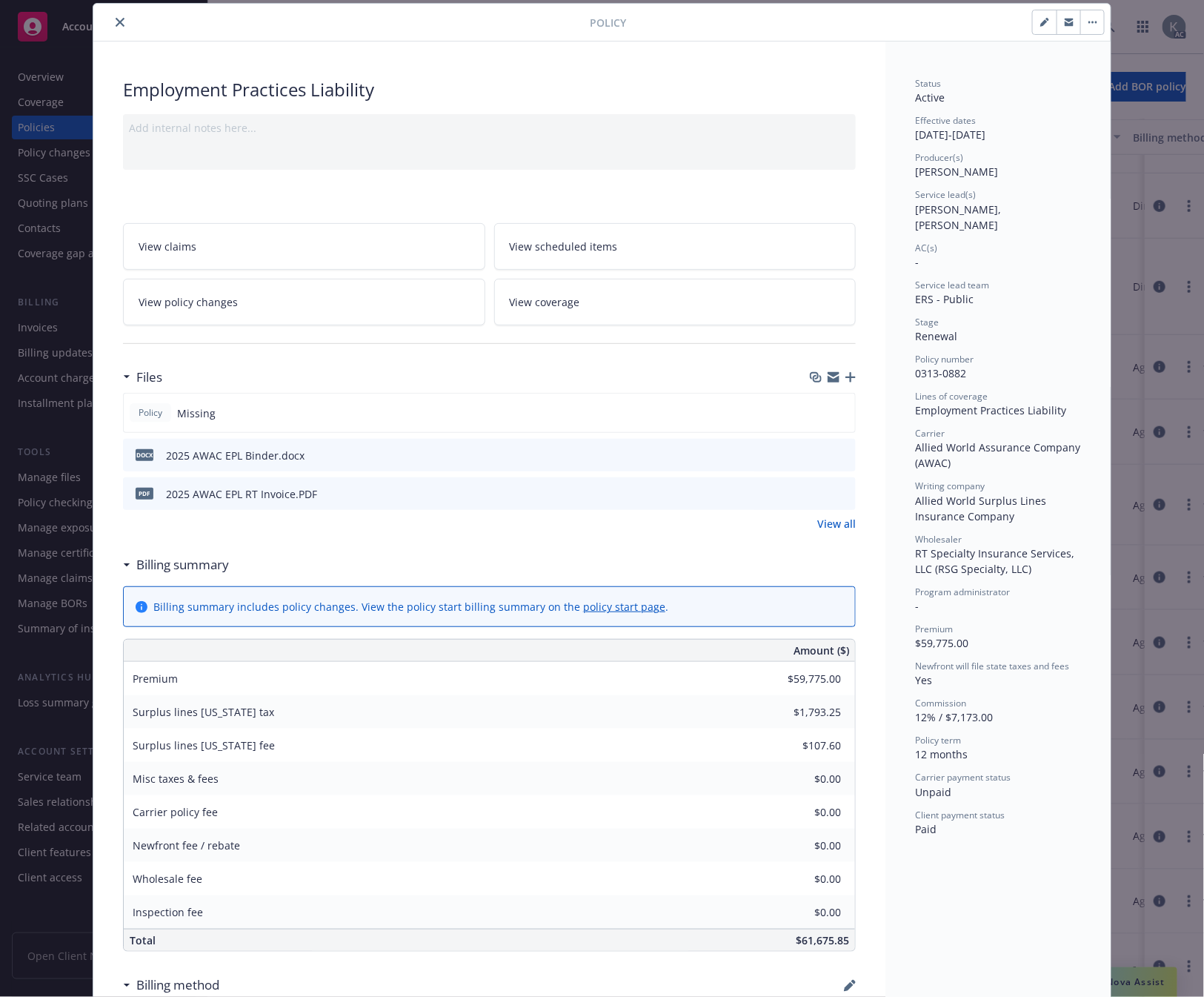
click at [1074, 19] on button "button" at bounding box center [1092, 22] width 24 height 24
click at [964, 25] on div "Manage lines of coverage Renew with incumbent End policy Set prior policies Set…" at bounding box center [865, 22] width 479 height 25
click at [186, 299] on span "View policy changes" at bounding box center [188, 302] width 99 height 15
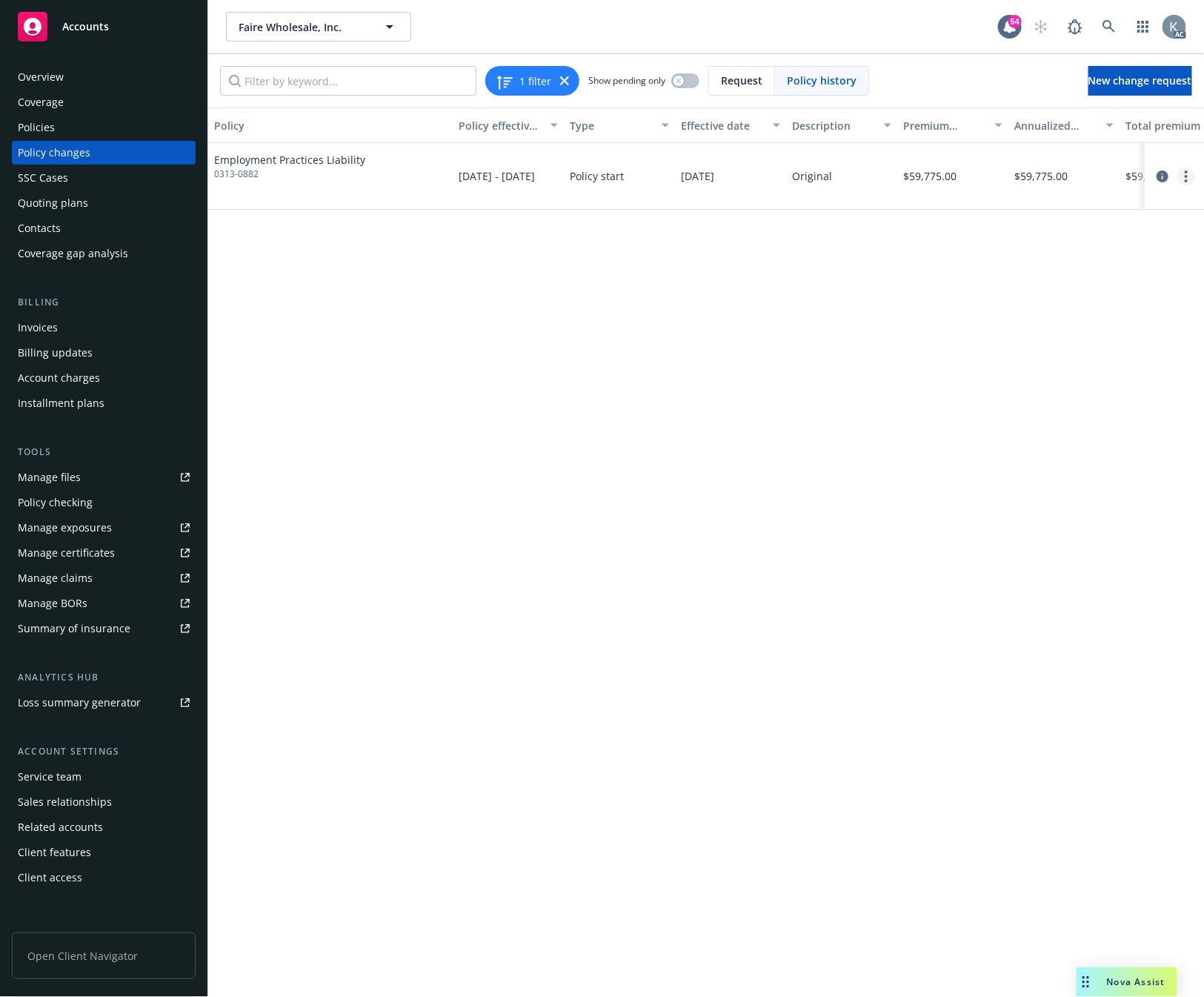
click at [1074, 172] on link "more" at bounding box center [1186, 176] width 18 height 18
click at [1008, 298] on link "Edit billing info" at bounding box center [1069, 295] width 254 height 29
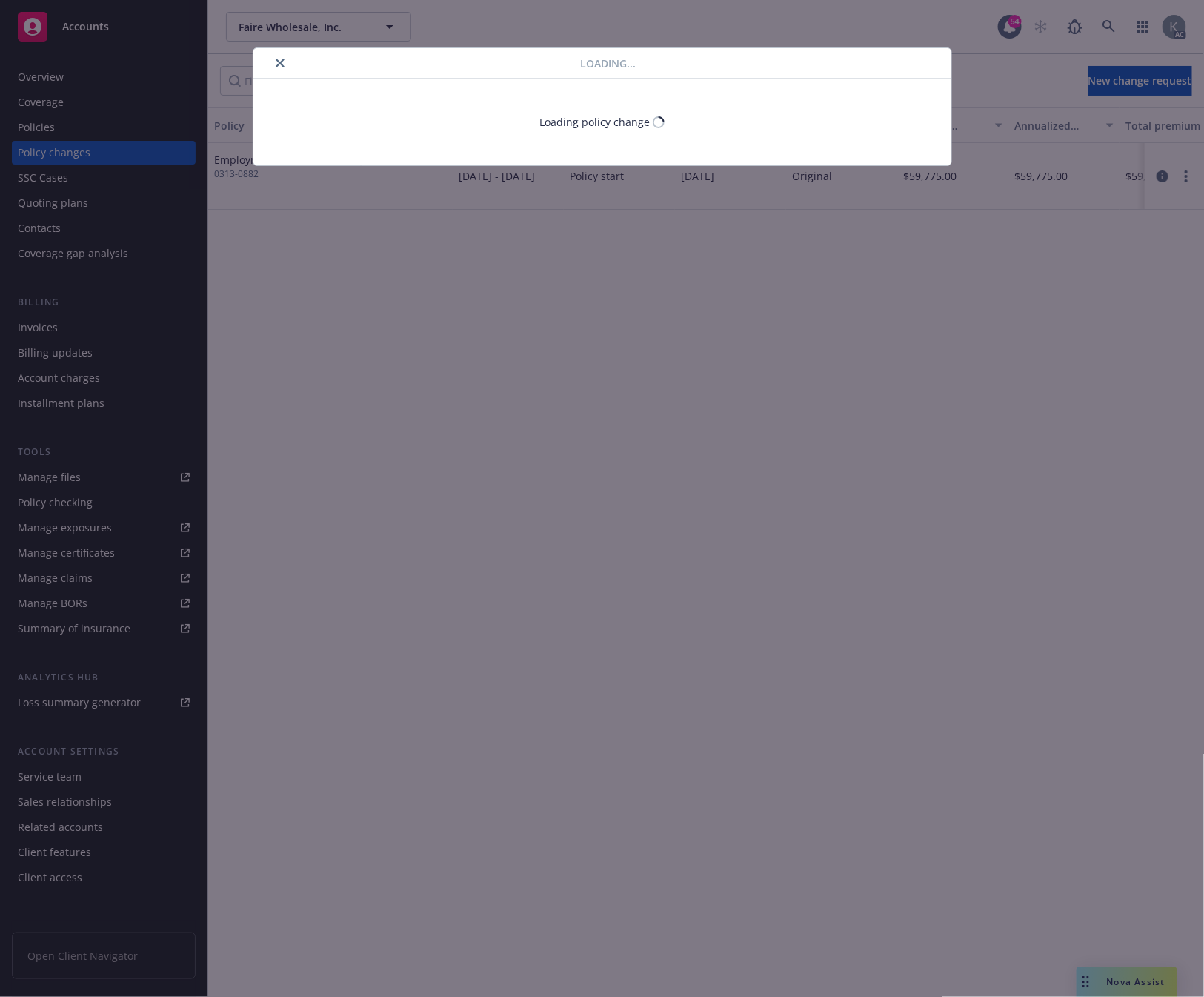
select select "CA"
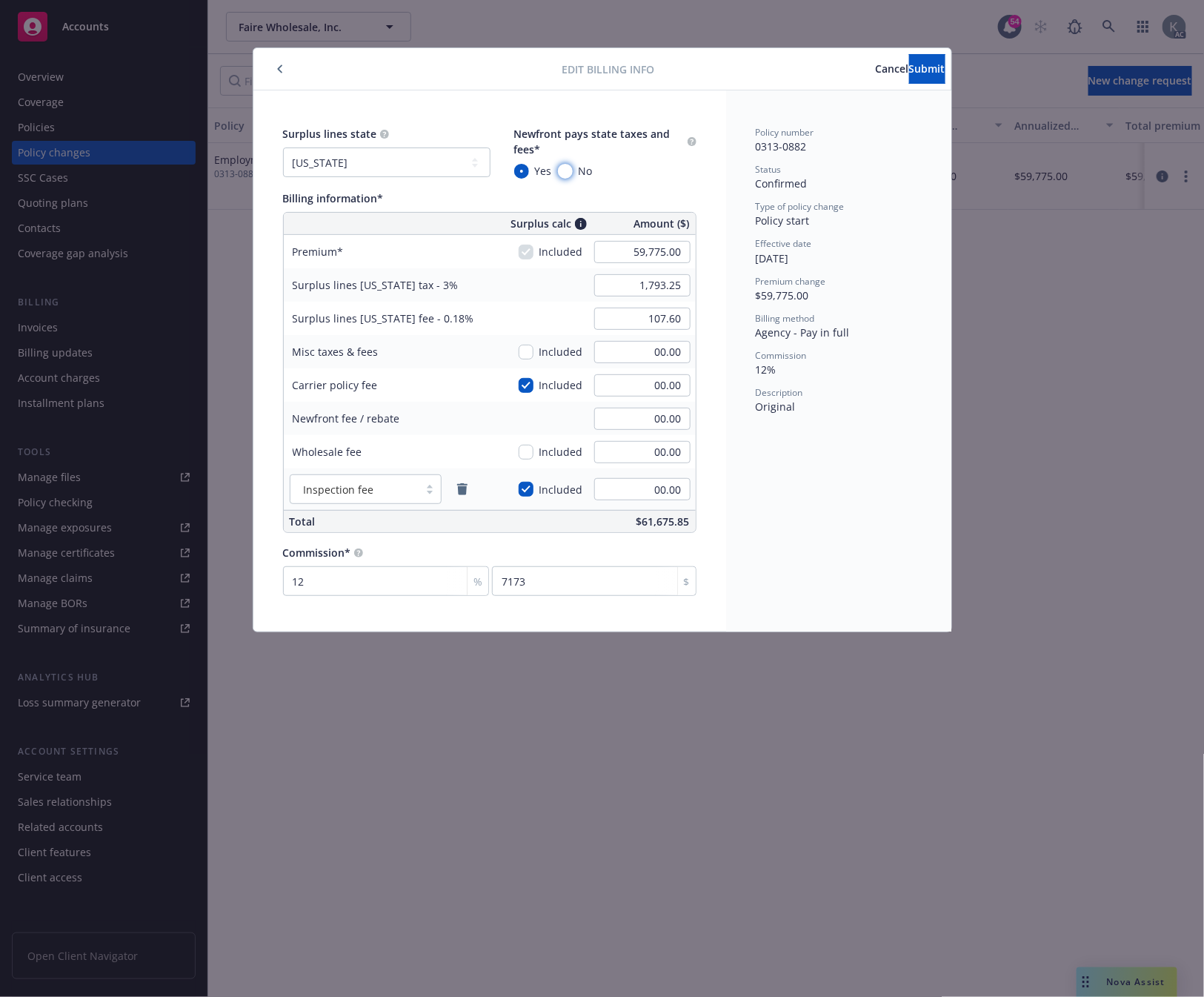
click at [566, 171] on input "No" at bounding box center [565, 172] width 15 height 15
radio input "true"
click at [910, 66] on span "Submit" at bounding box center [927, 68] width 36 height 14
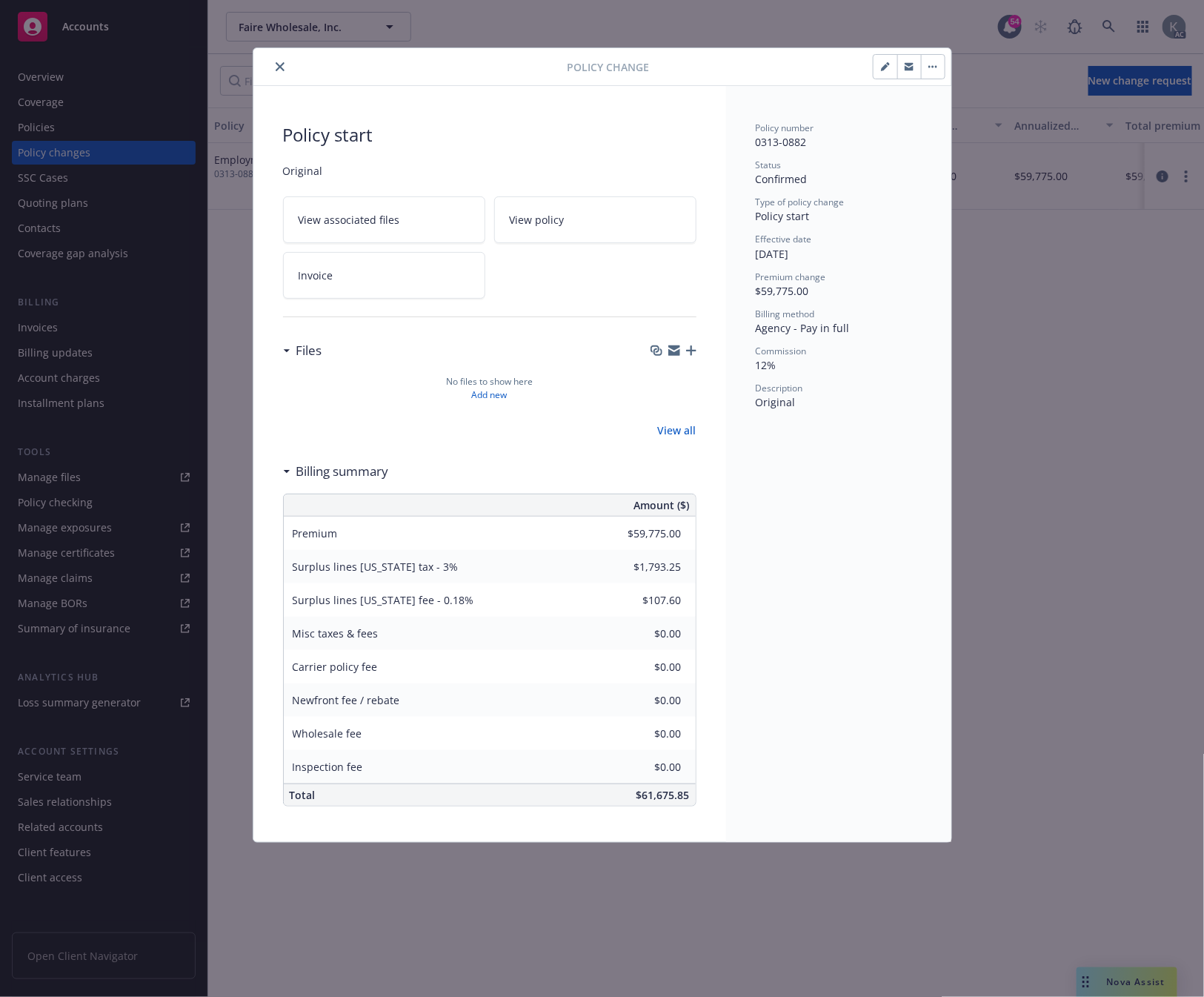
click at [793, 549] on div "Policy number 0313-0882 Status Confirmed Type of policy change Policy start Eff…" at bounding box center [839, 464] width 225 height 756
click at [278, 66] on icon "close" at bounding box center [280, 66] width 9 height 9
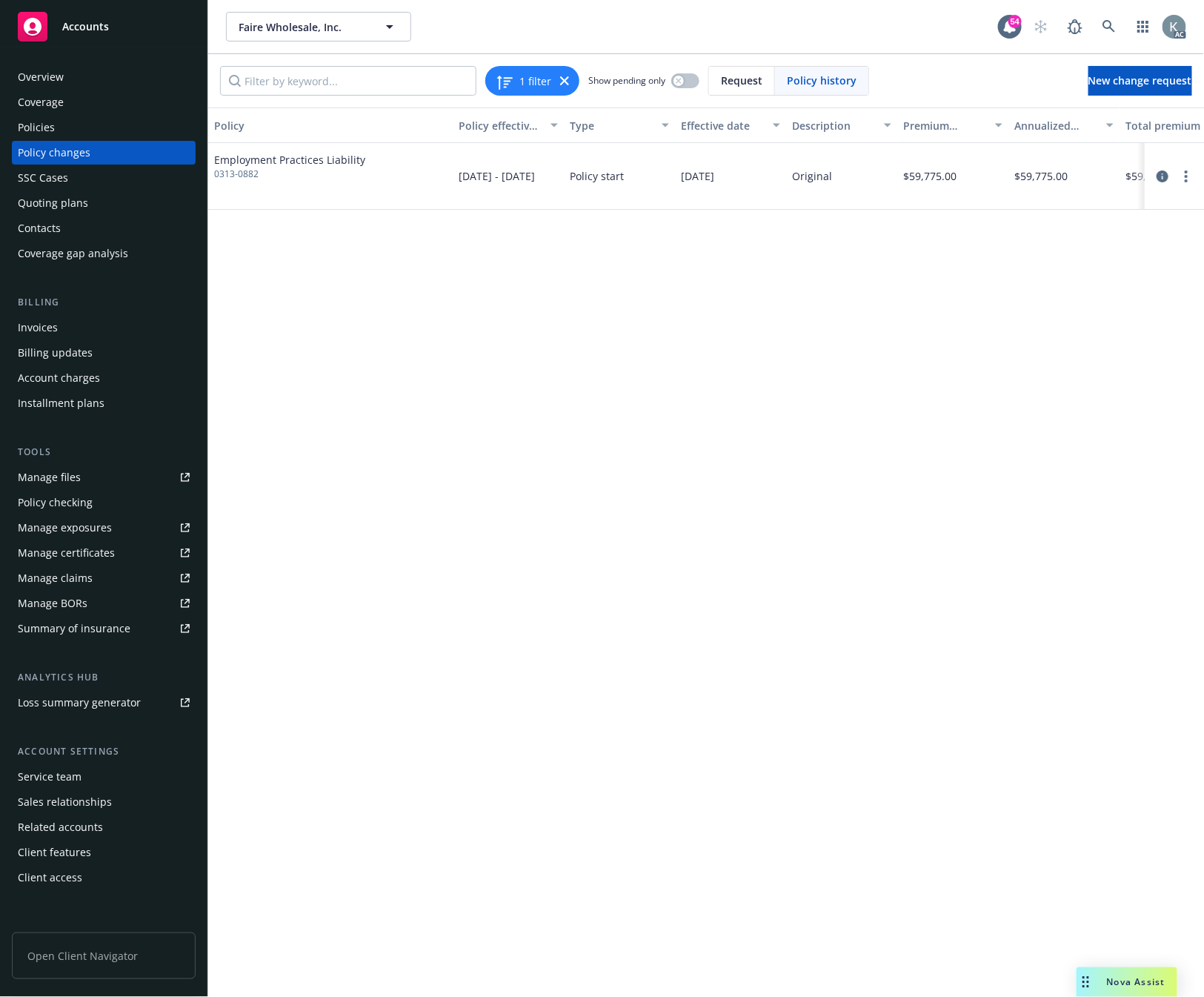
drag, startPoint x: 294, startPoint y: 465, endPoint x: 270, endPoint y: 457, distance: 25.3
click at [294, 465] on div "Policy Policy effective dates Type Effective date Description Premium change An…" at bounding box center [706, 552] width 996 height 889
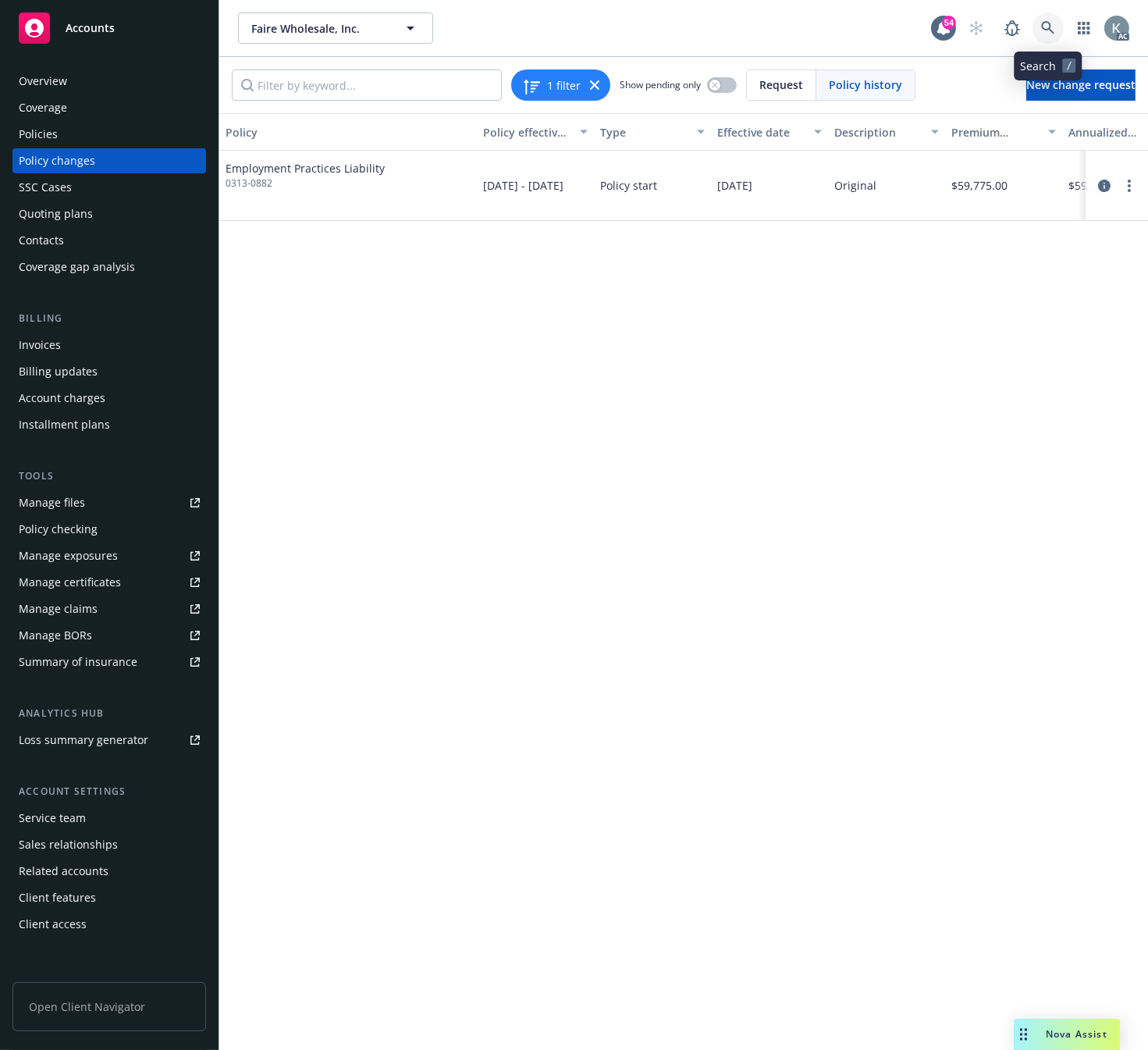
click at [1042, 23] on icon at bounding box center [1047, 27] width 13 height 13
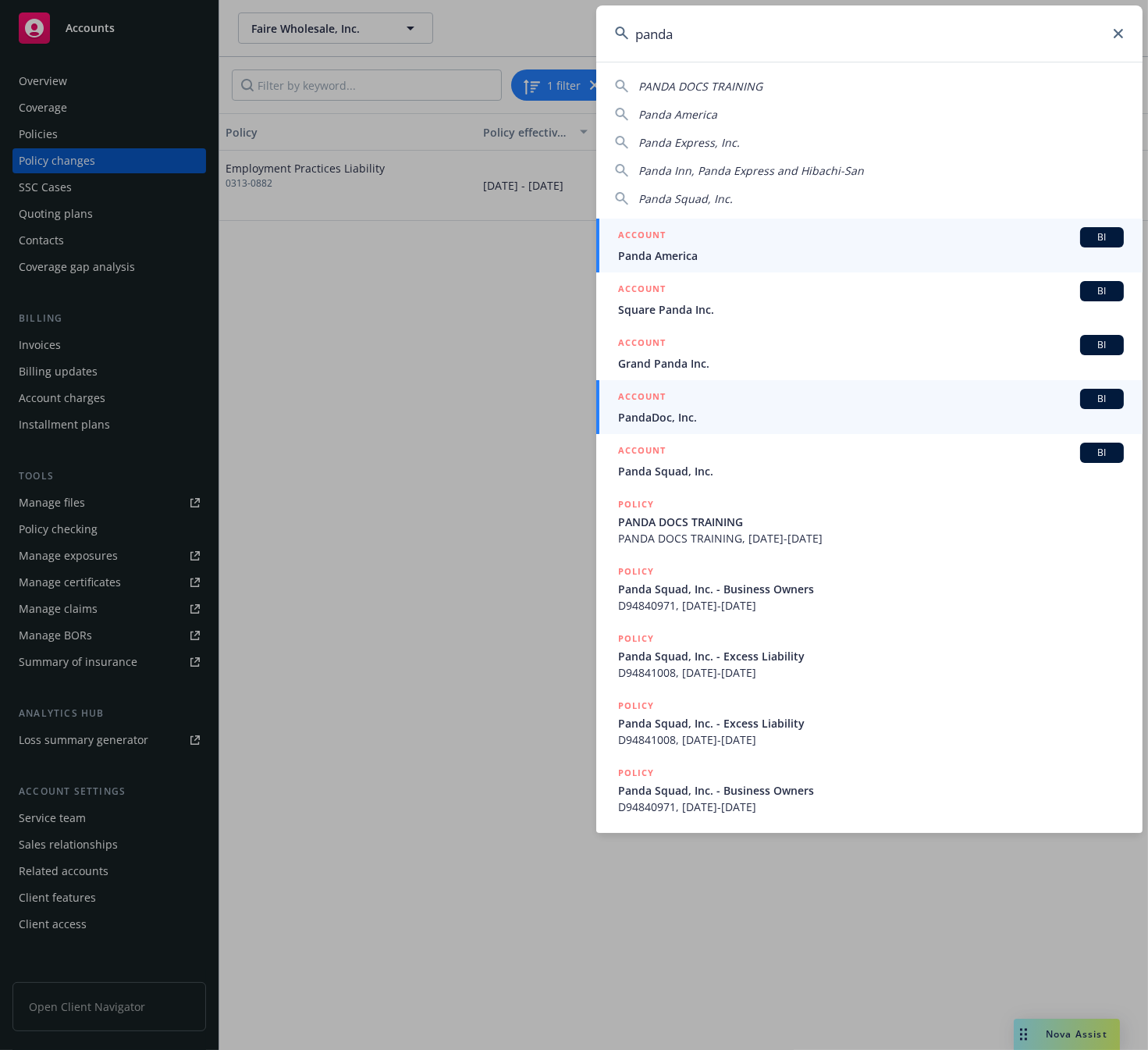
type input "panda"
click at [630, 416] on li "ACCOUNT BI PandaDoc, Inc." at bounding box center [869, 407] width 547 height 54
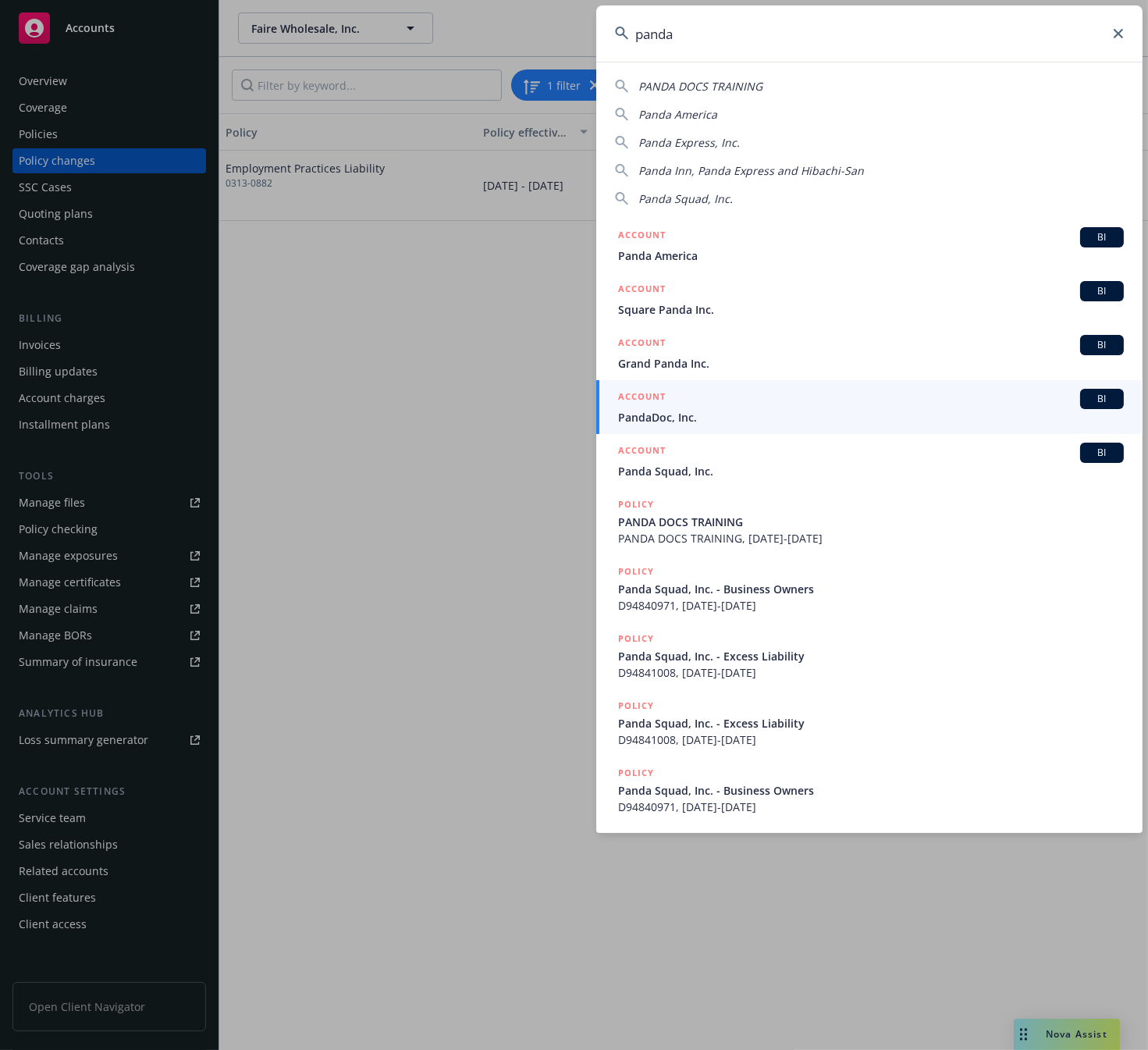
click at [638, 412] on span "PandaDoc, Inc." at bounding box center [871, 417] width 506 height 16
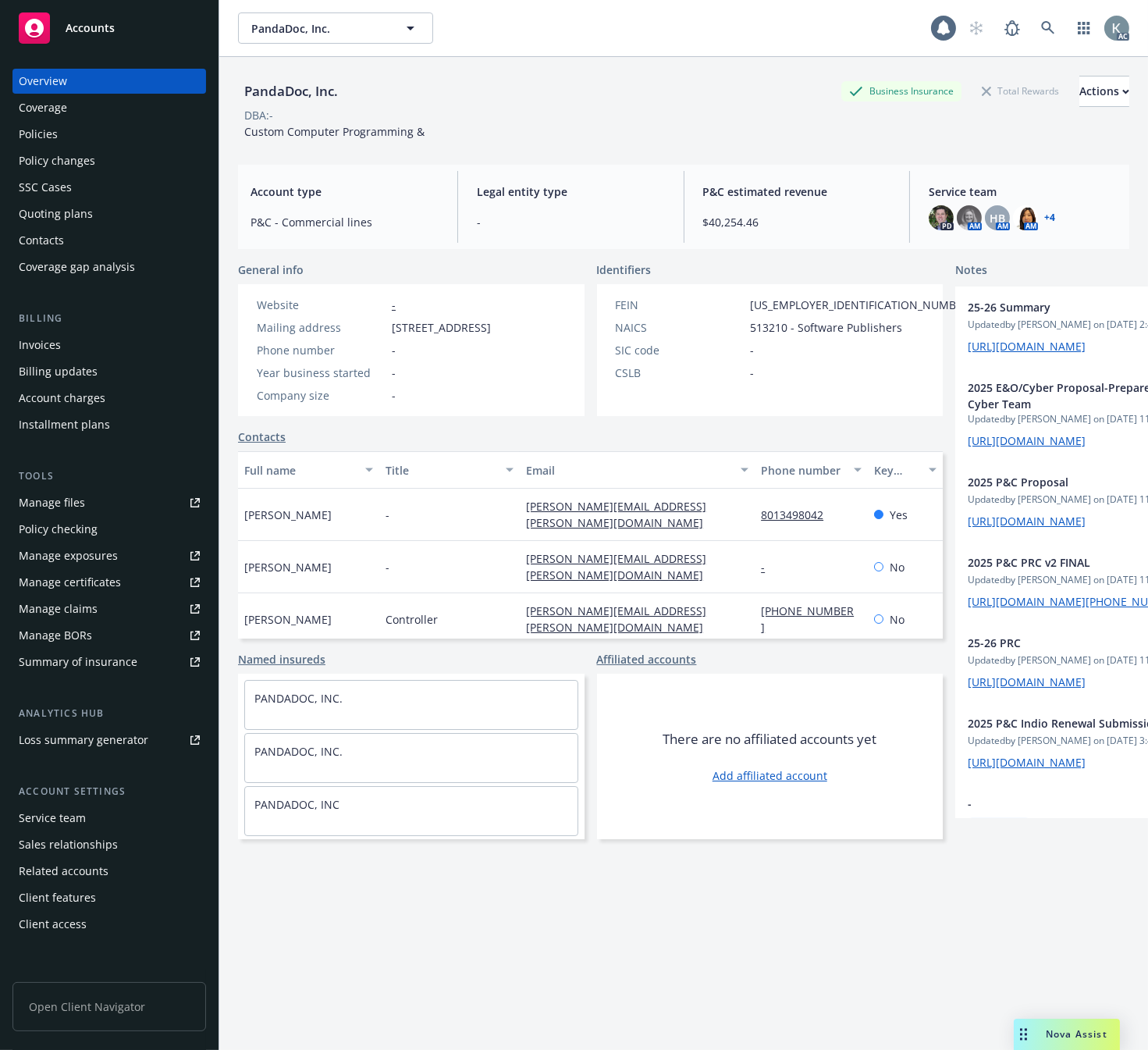
click at [35, 340] on div "Invoices" at bounding box center [40, 345] width 43 height 25
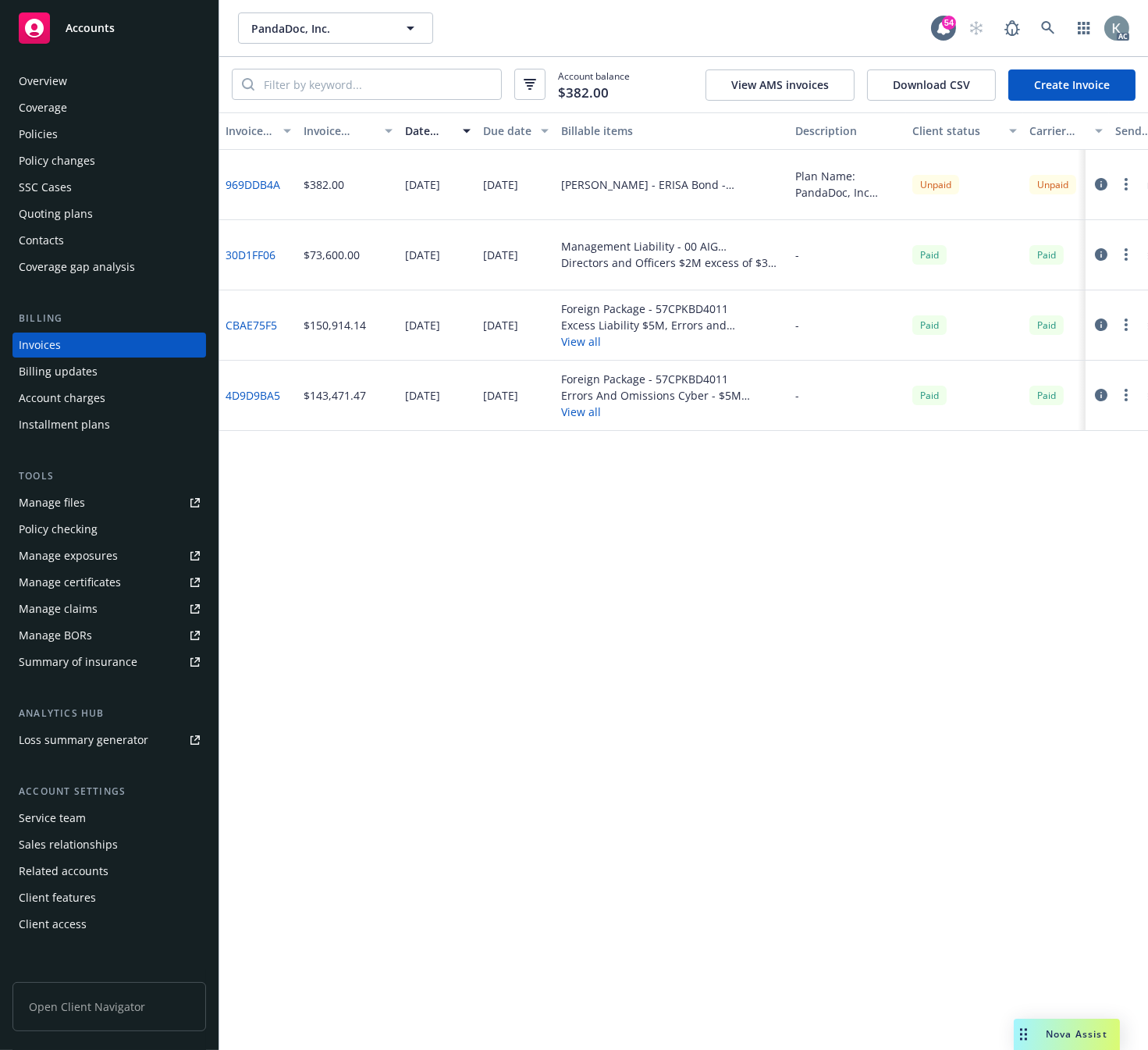
click at [394, 894] on div "Invoice ID Invoice amount Date issued Due date Billable items Description Clien…" at bounding box center [683, 581] width 928 height 937
click at [1041, 21] on icon at bounding box center [1048, 28] width 14 height 14
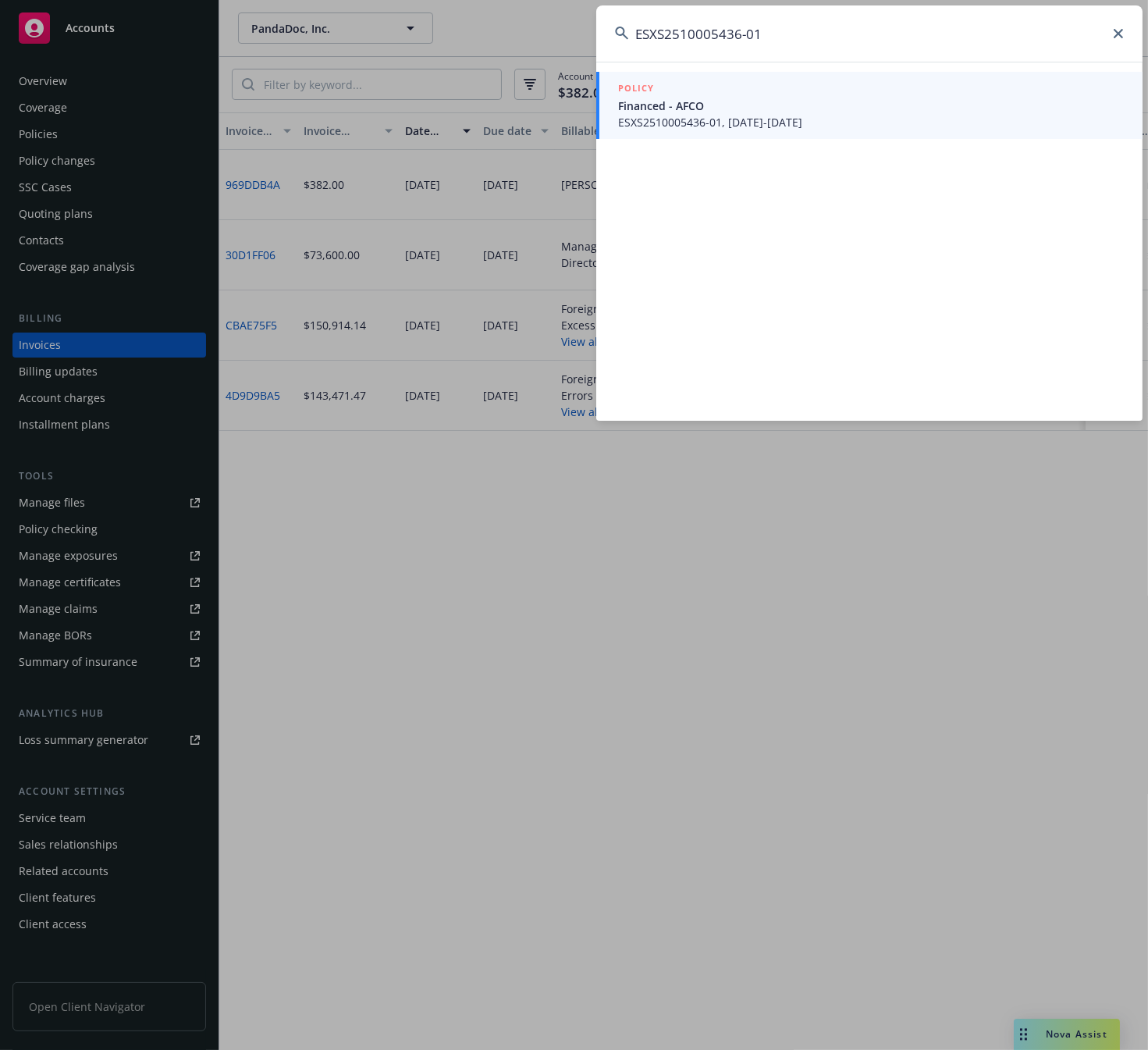
type input "ESXS2510005436-01"
click at [645, 114] on span "ESXS2510005436-01, 10/01/2025-10/01/2026" at bounding box center [871, 122] width 506 height 16
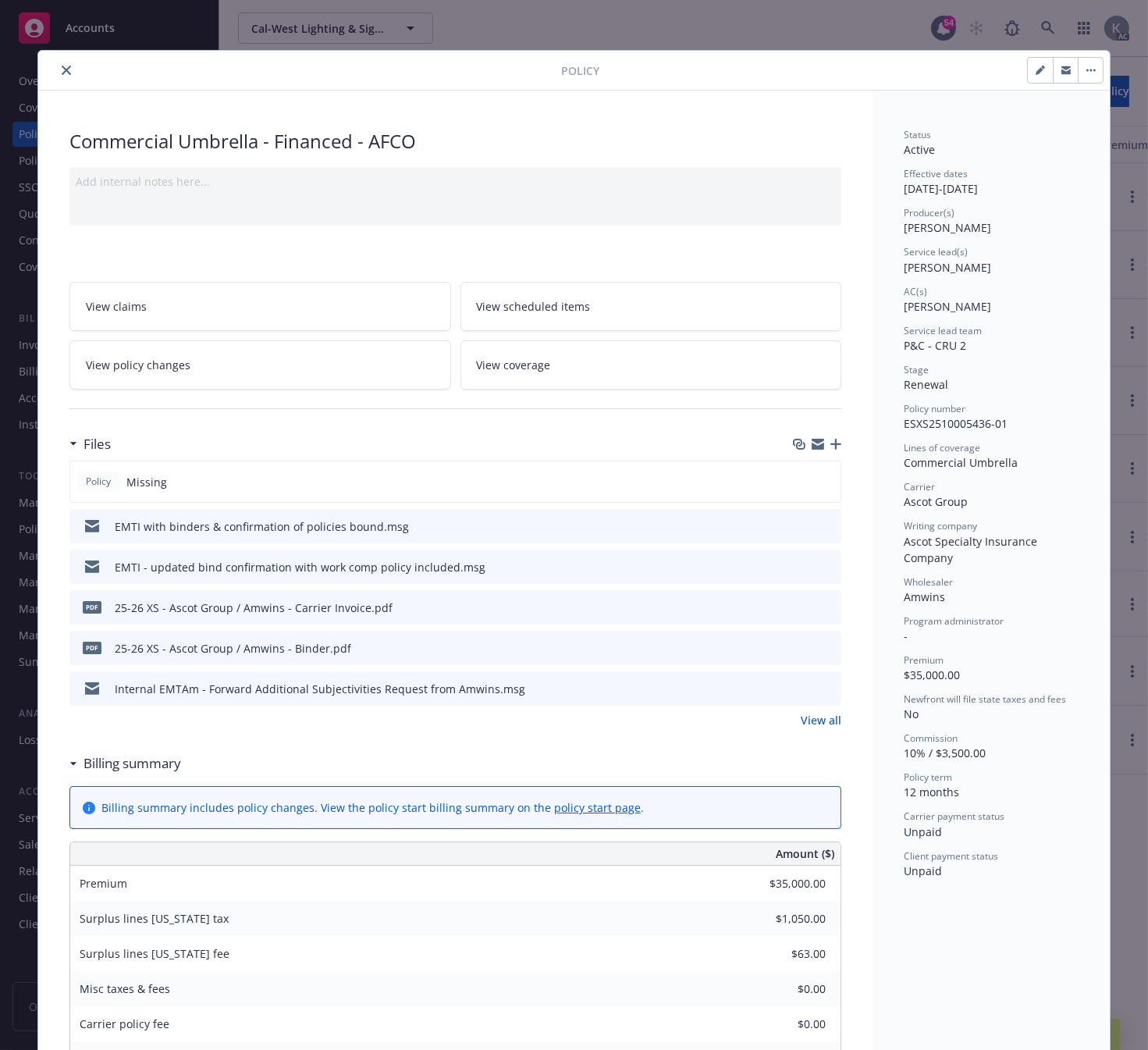
click at [795, 603] on icon "download file" at bounding box center [800, 604] width 10 height 10
click at [62, 68] on icon "close" at bounding box center [66, 70] width 10 height 10
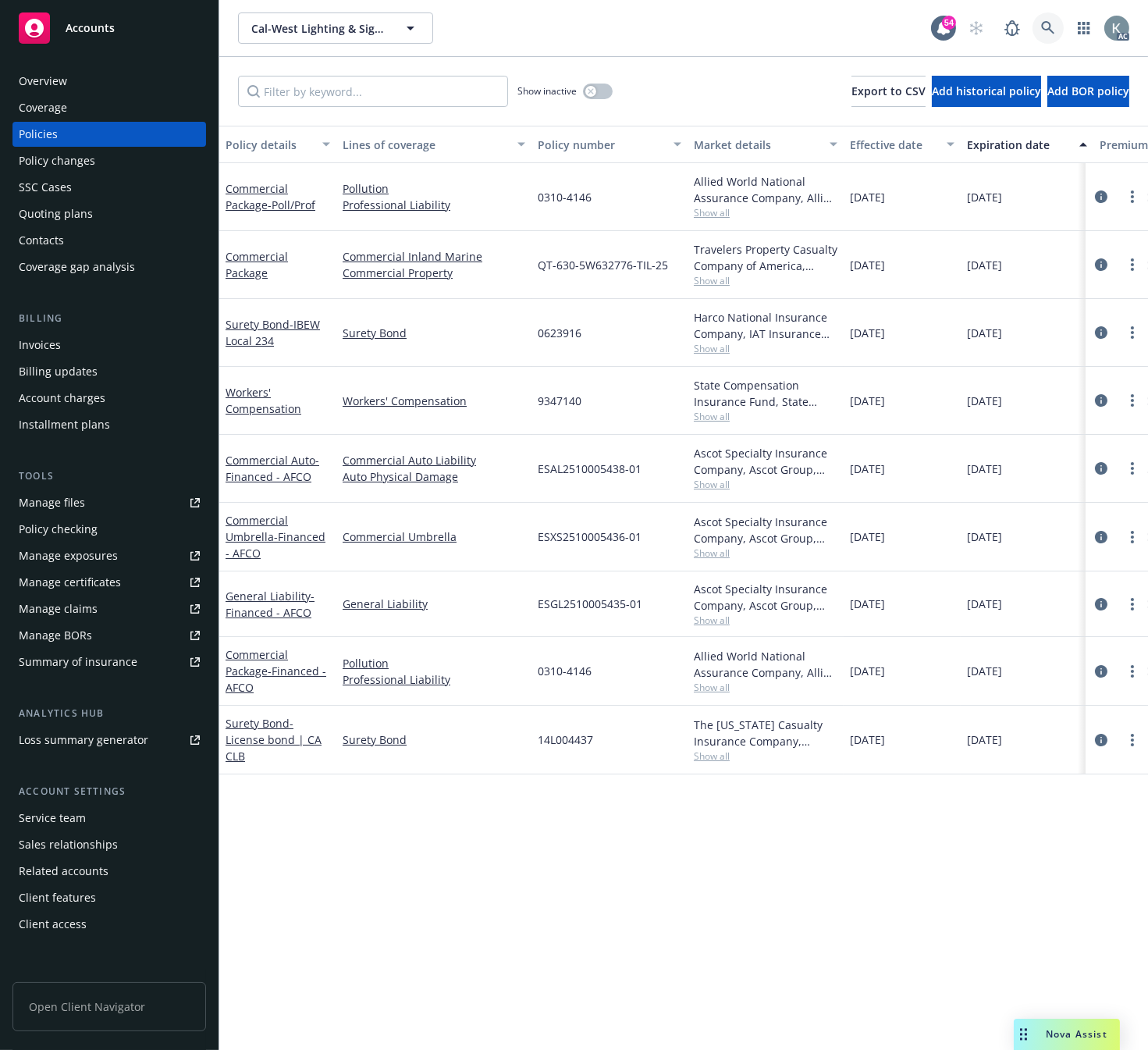
click at [1043, 23] on icon at bounding box center [1047, 27] width 13 height 13
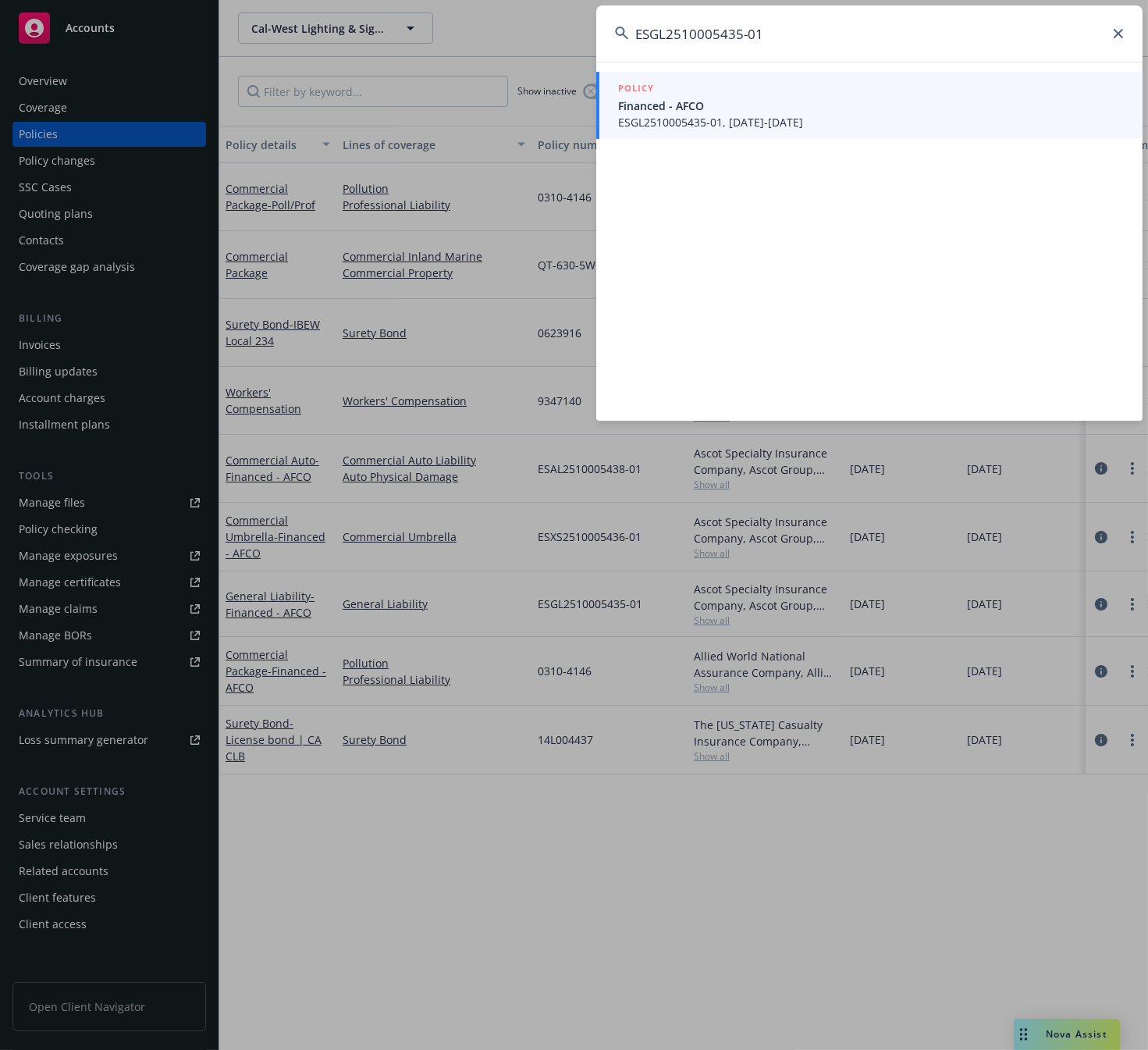
type input "ESGL2510005435-01"
click at [659, 115] on span "ESGL2510005435-01, 10/01/2025-10/01/2026" at bounding box center [871, 122] width 506 height 16
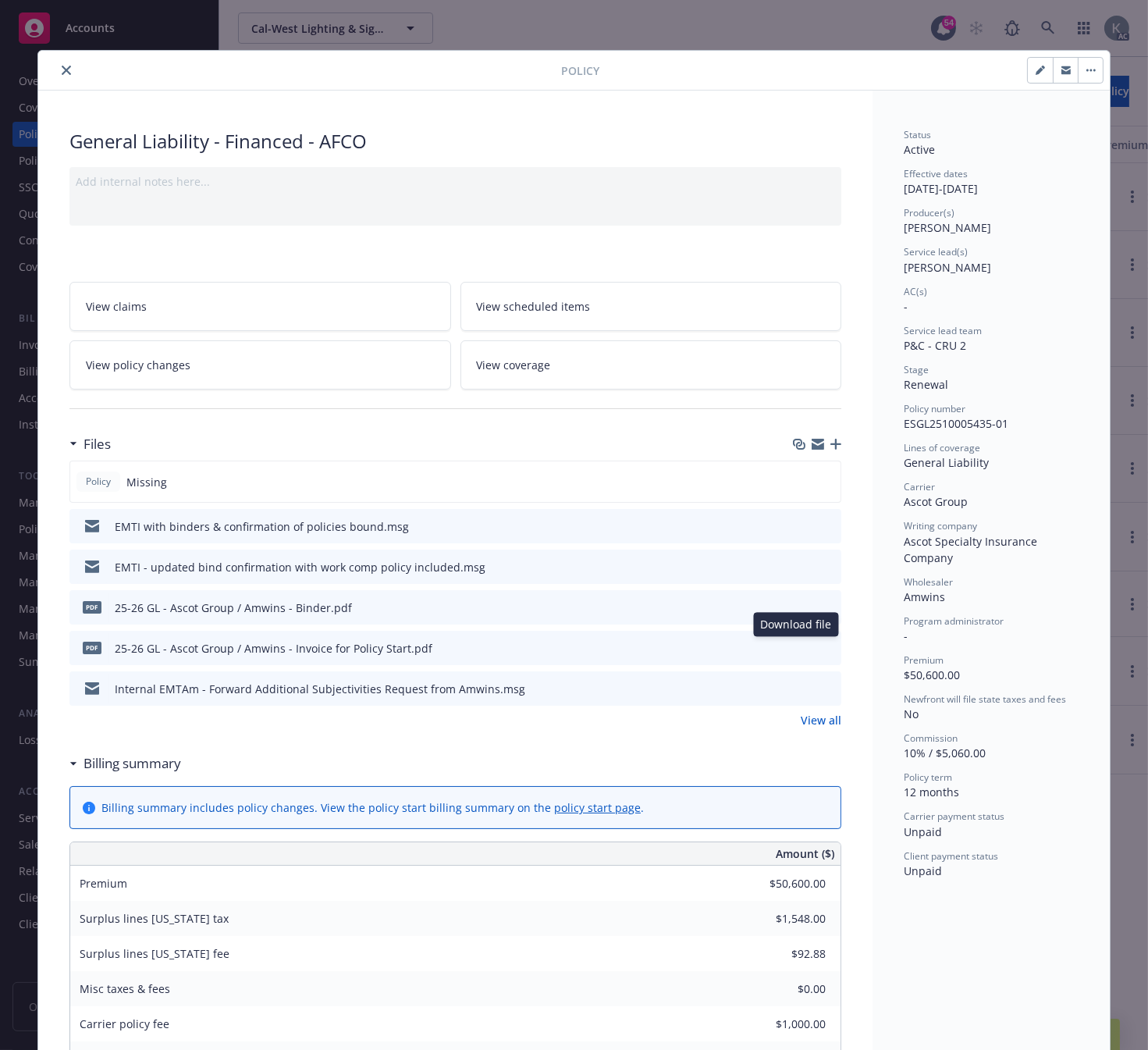
click at [795, 642] on icon "download file" at bounding box center [801, 647] width 12 height 12
click at [62, 69] on icon "close" at bounding box center [66, 70] width 10 height 10
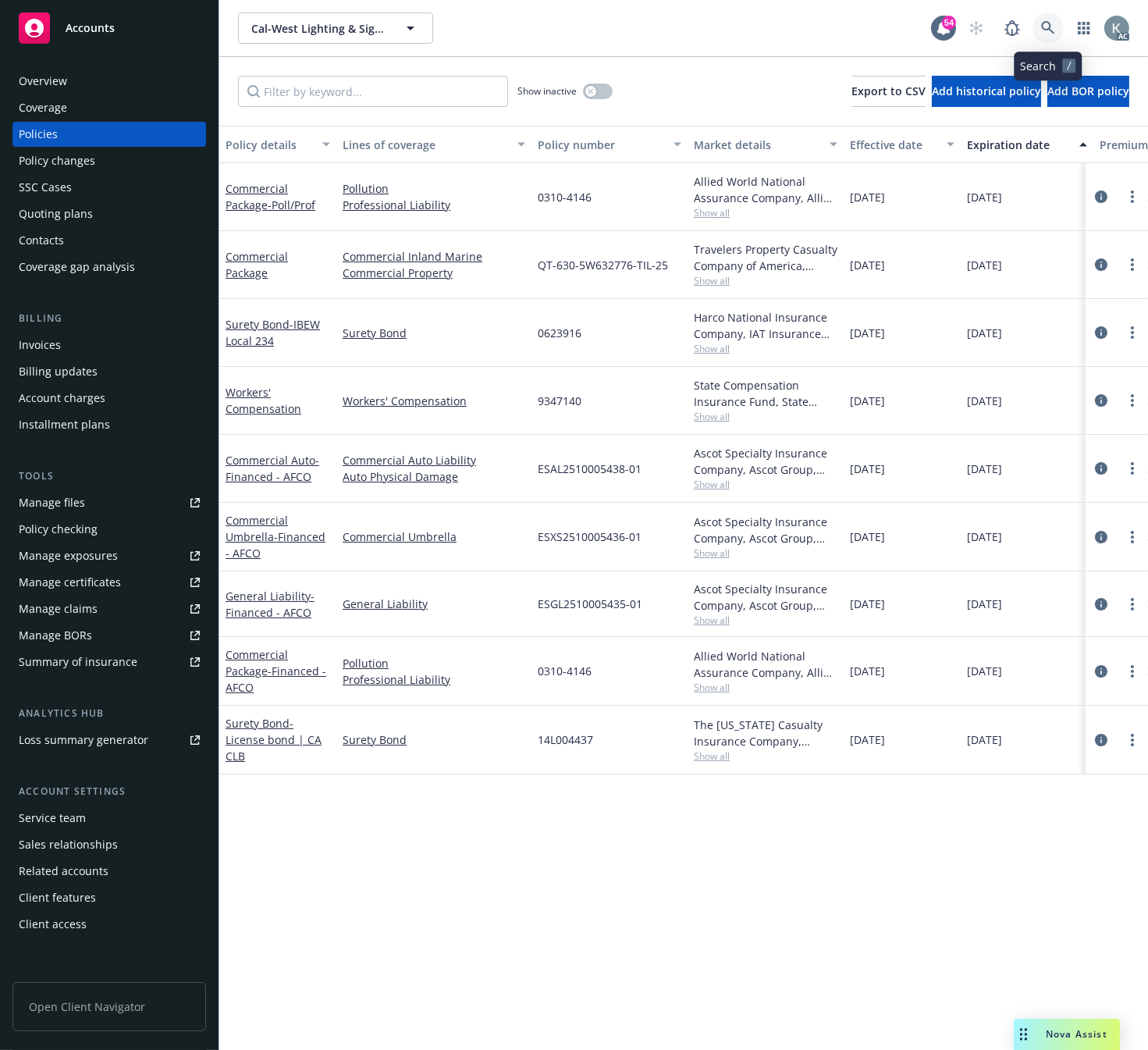
click at [1047, 22] on icon at bounding box center [1047, 27] width 13 height 13
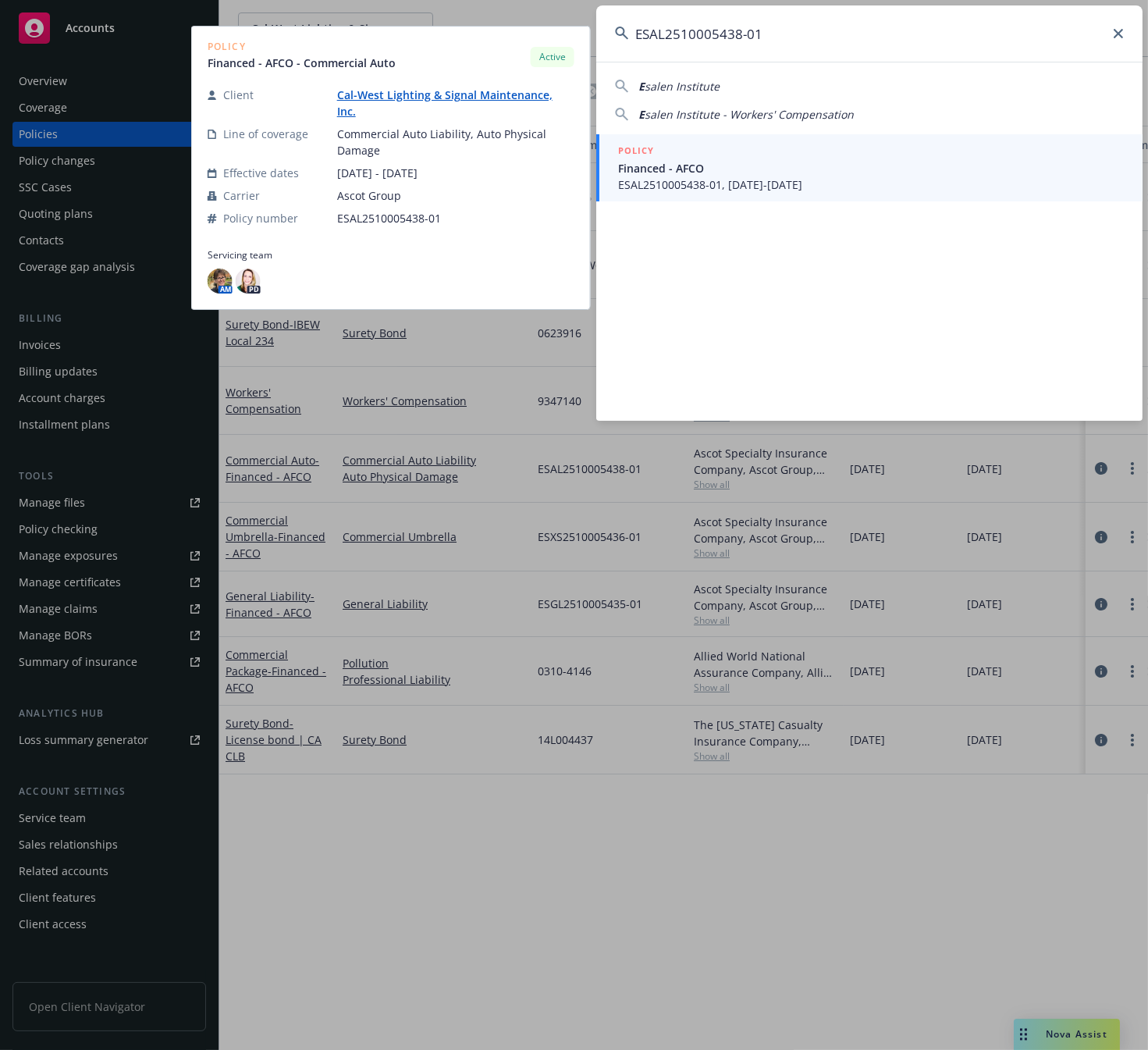
type input "ESAL2510005438-01"
drag, startPoint x: 641, startPoint y: 173, endPoint x: 657, endPoint y: 175, distance: 16.1
click at [641, 173] on span "Financed - AFCO" at bounding box center [871, 168] width 506 height 16
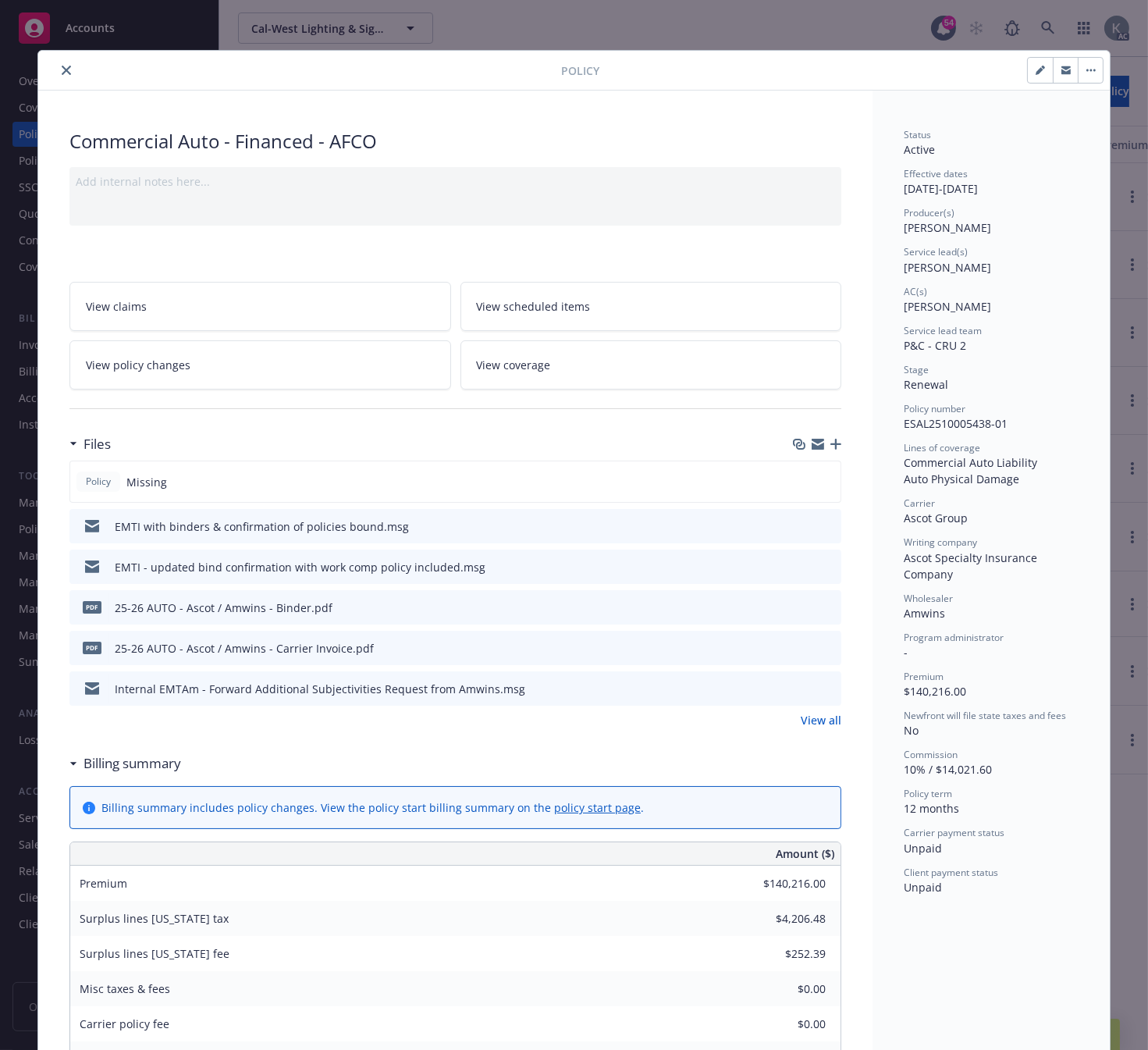
click at [795, 642] on icon "download file" at bounding box center [801, 647] width 12 height 12
click at [62, 67] on icon "close" at bounding box center [66, 70] width 10 height 10
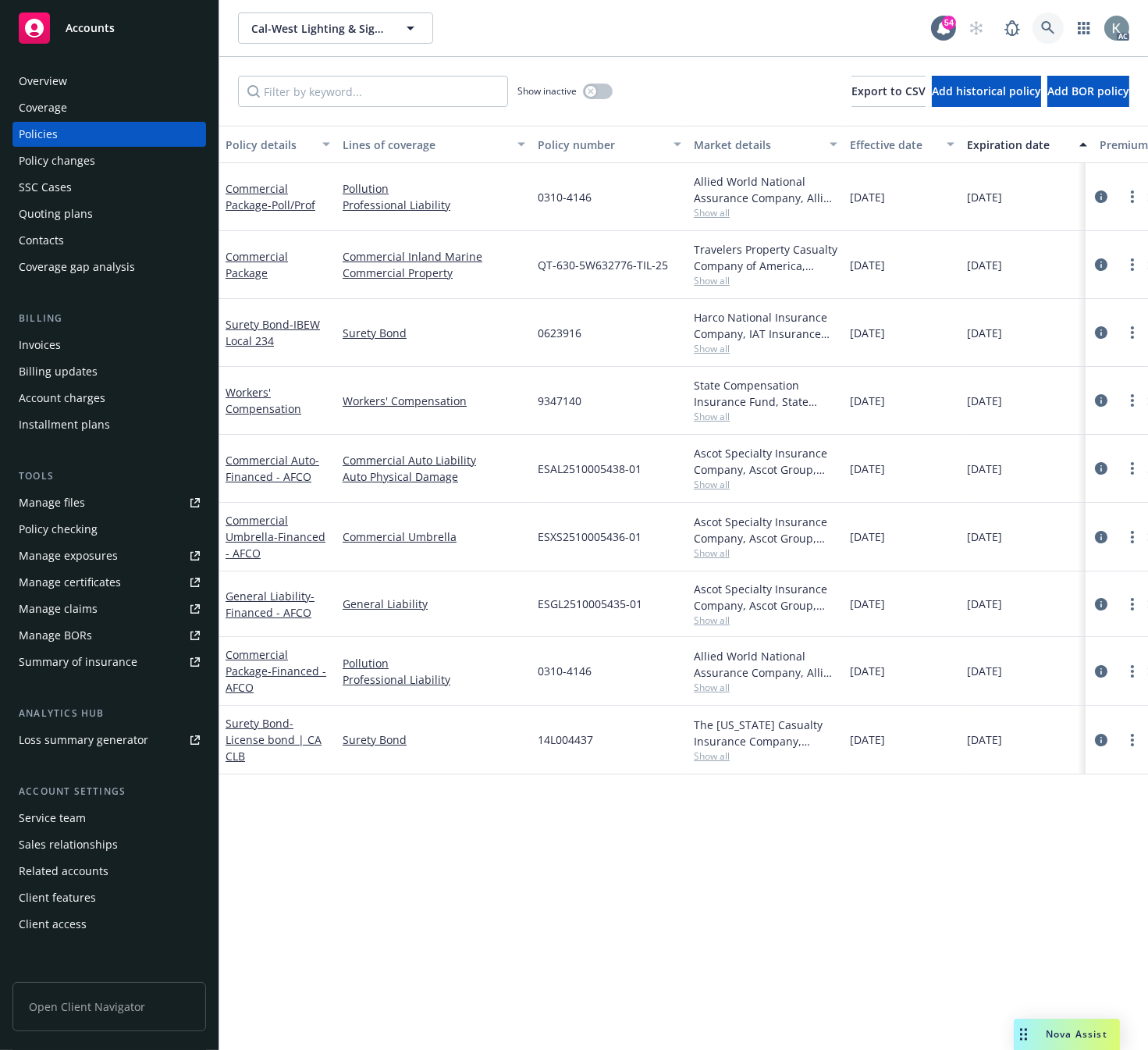
click at [1042, 21] on icon at bounding box center [1048, 28] width 14 height 14
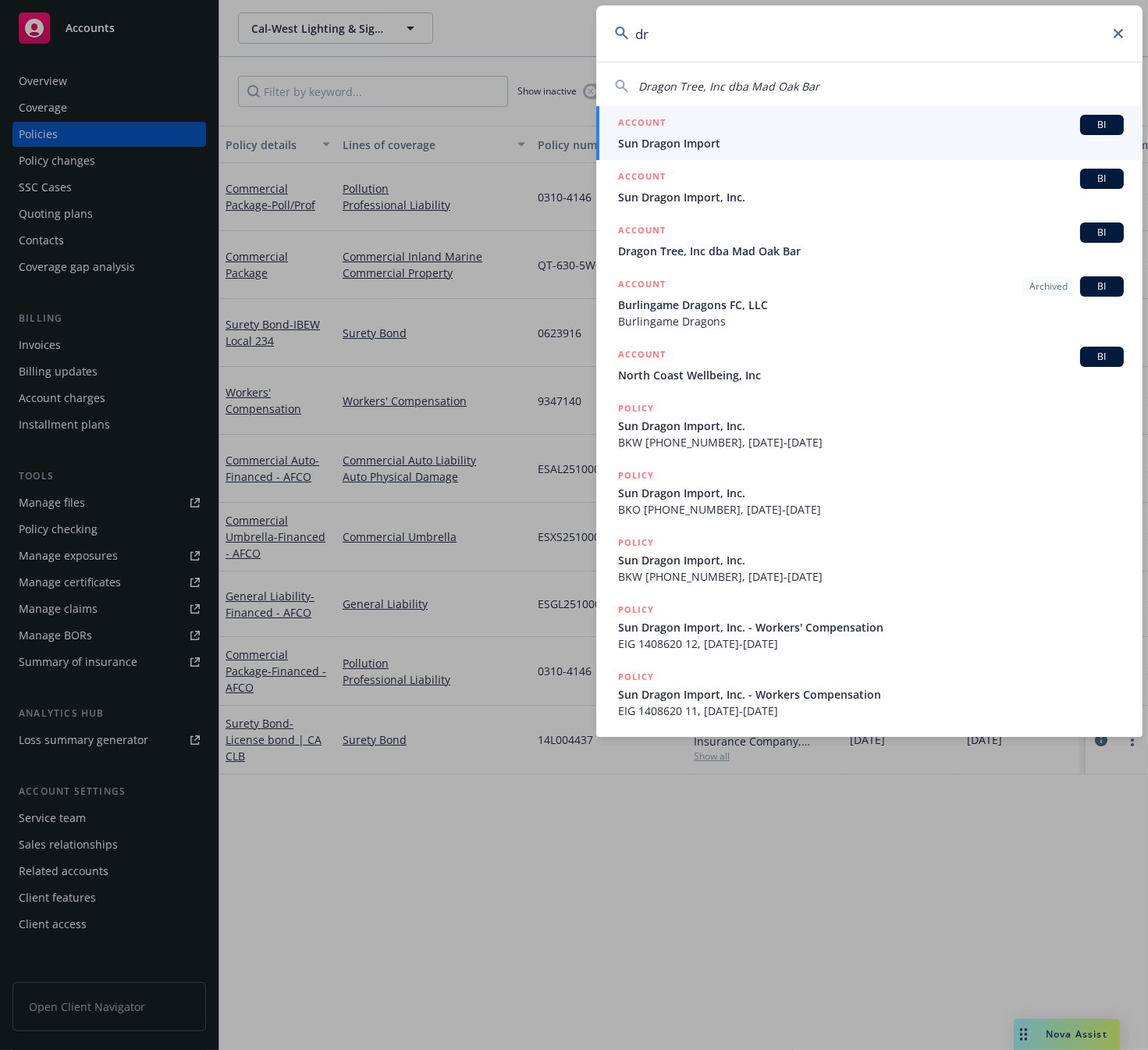
type input "d"
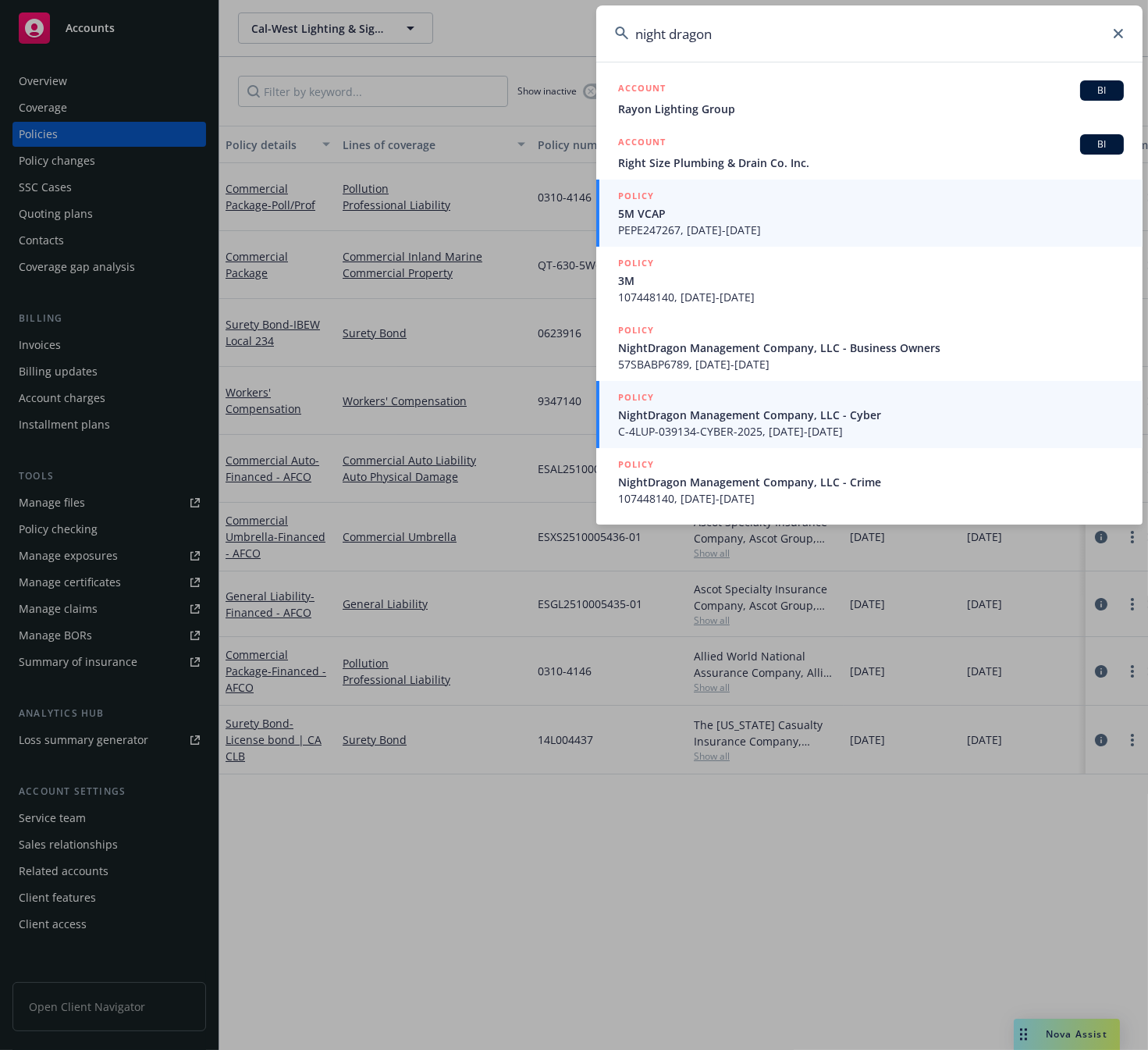
type input "night dragon"
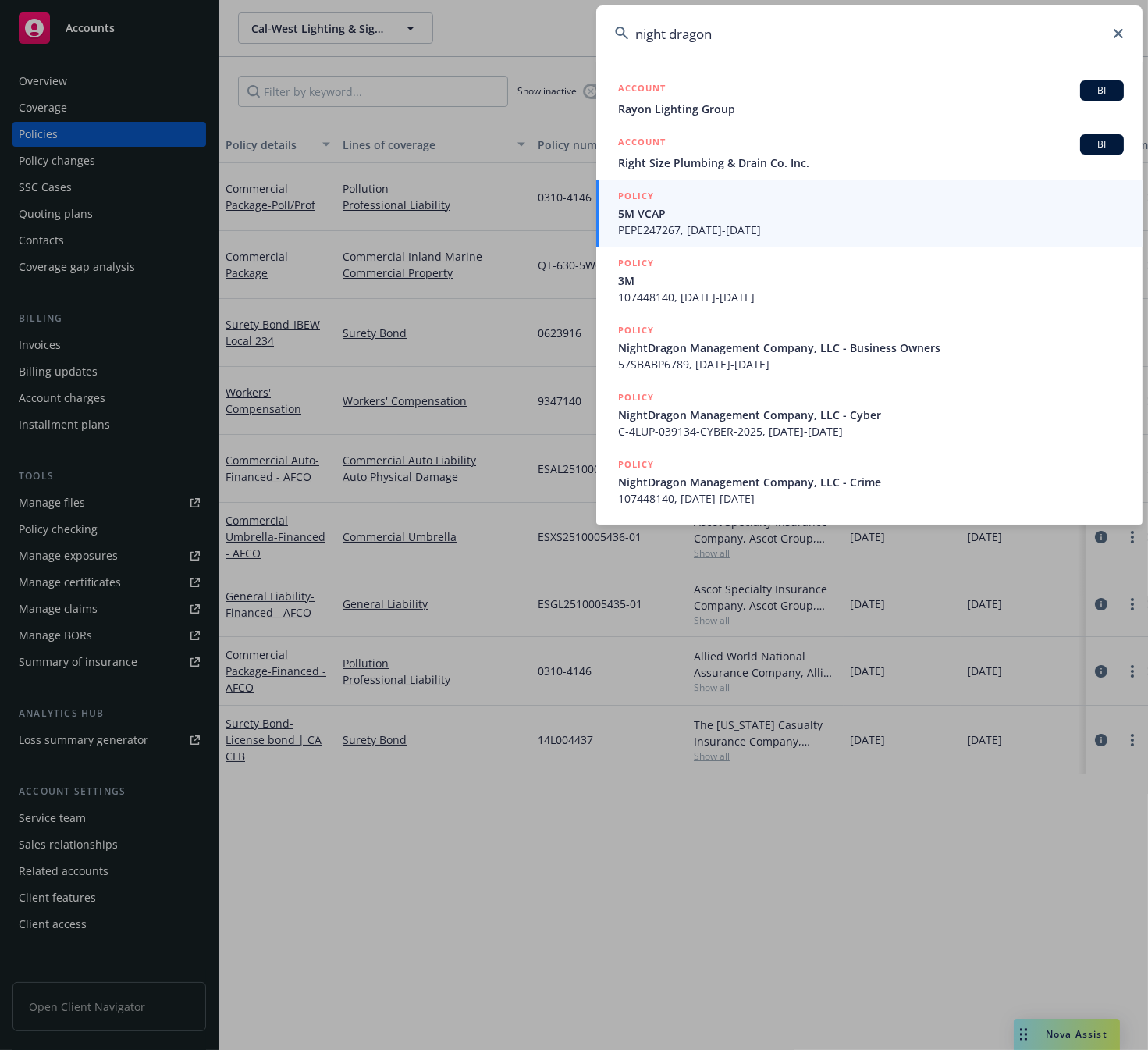
drag, startPoint x: 679, startPoint y: 414, endPoint x: 655, endPoint y: 402, distance: 26.8
click at [678, 414] on span "NightDragon Management Company, LLC - Cyber" at bounding box center [871, 415] width 506 height 16
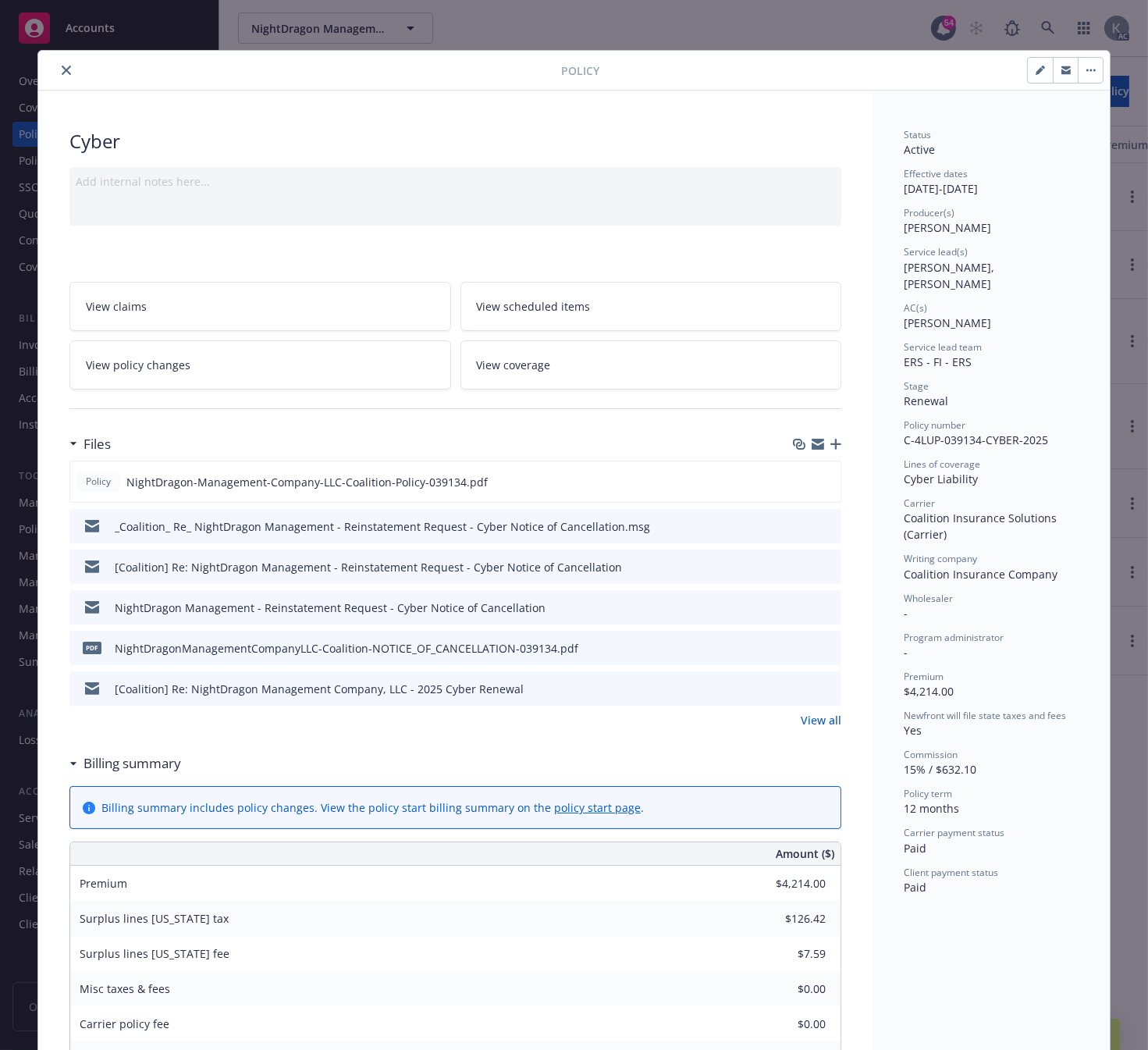
click at [62, 68] on icon "close" at bounding box center [66, 70] width 10 height 10
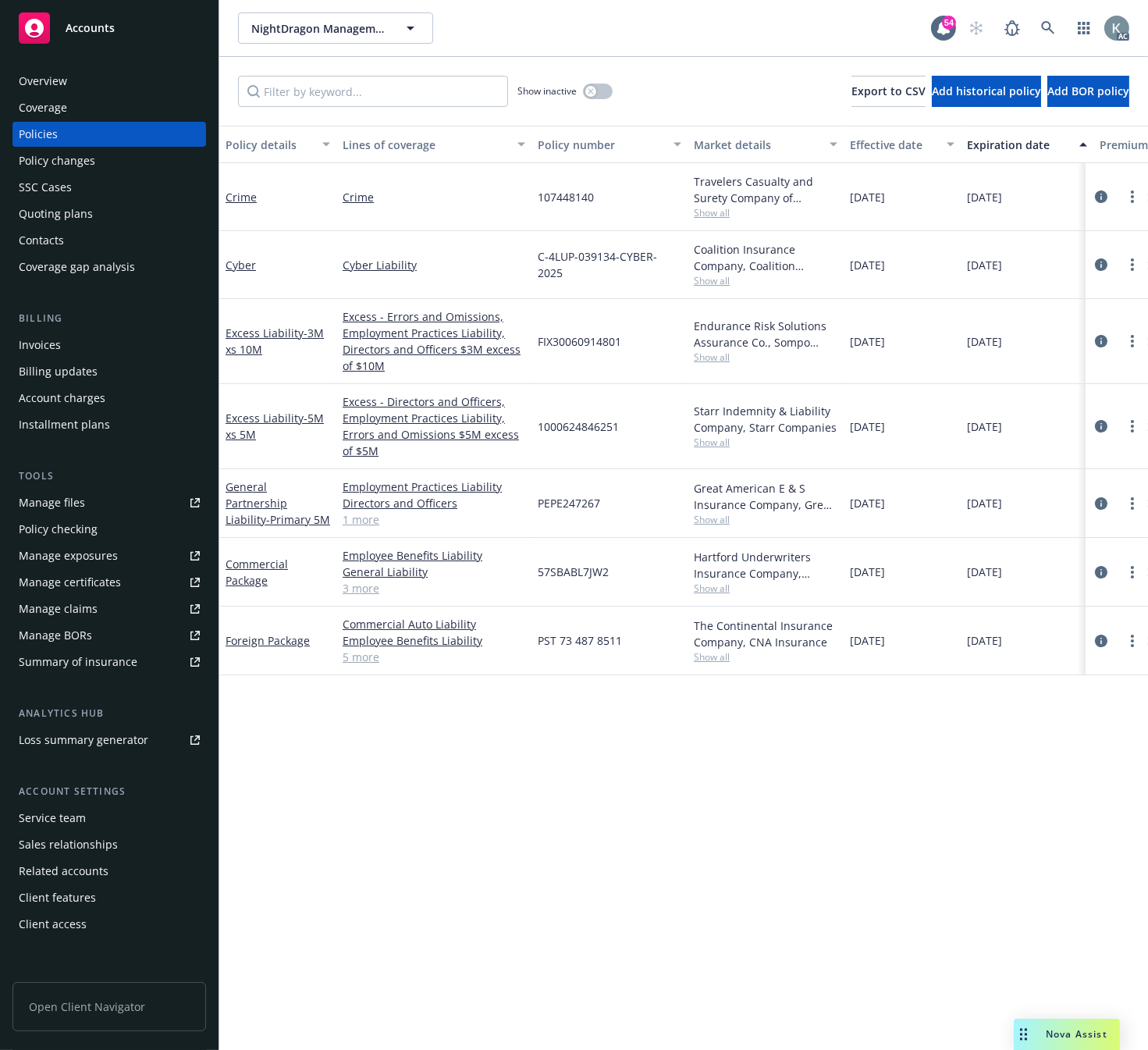
click at [49, 342] on div "Invoices" at bounding box center [40, 345] width 43 height 25
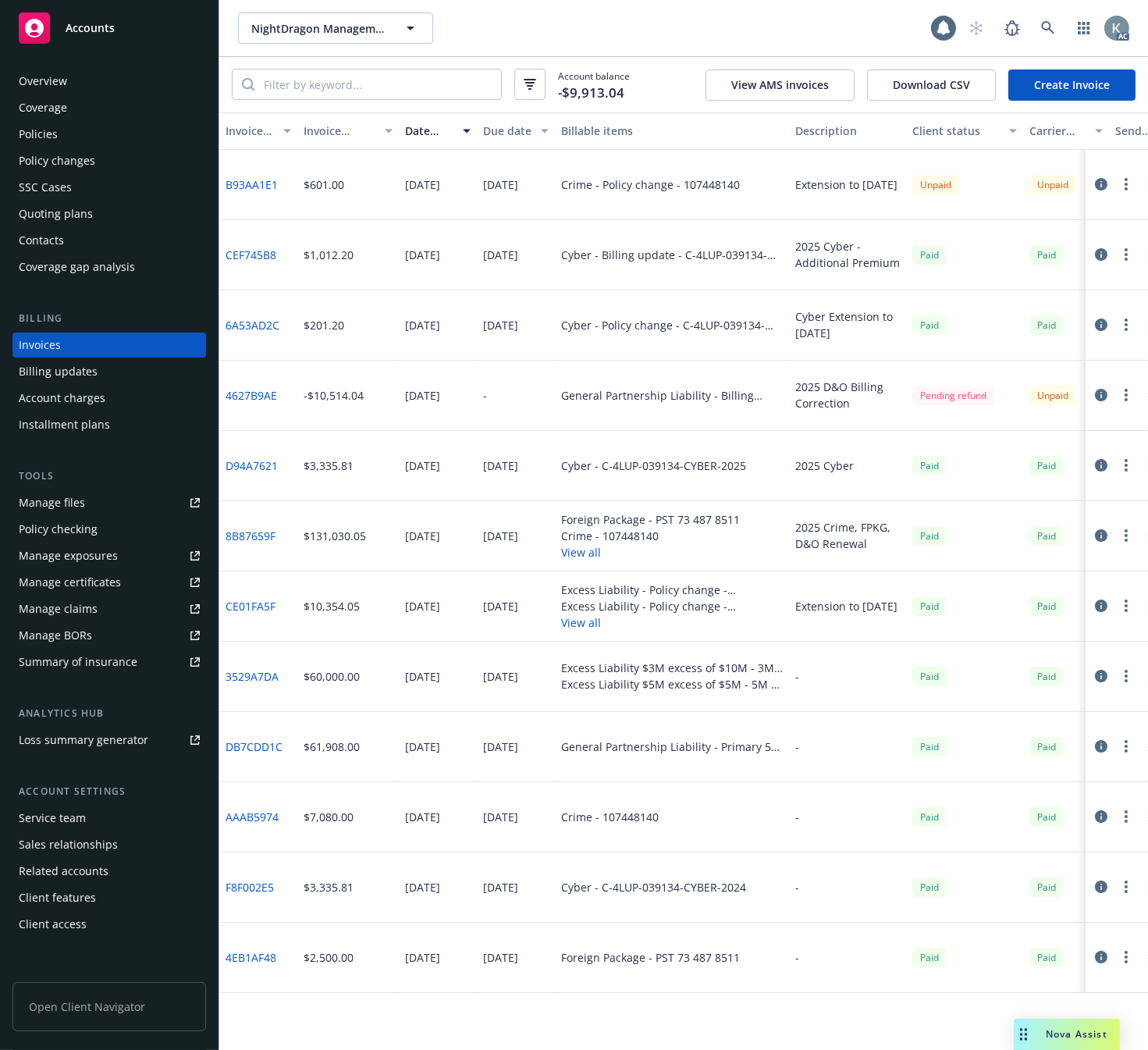
click at [244, 180] on link "B93AA1E1" at bounding box center [252, 184] width 52 height 16
click at [252, 392] on link "4627B9AE" at bounding box center [252, 395] width 51 height 16
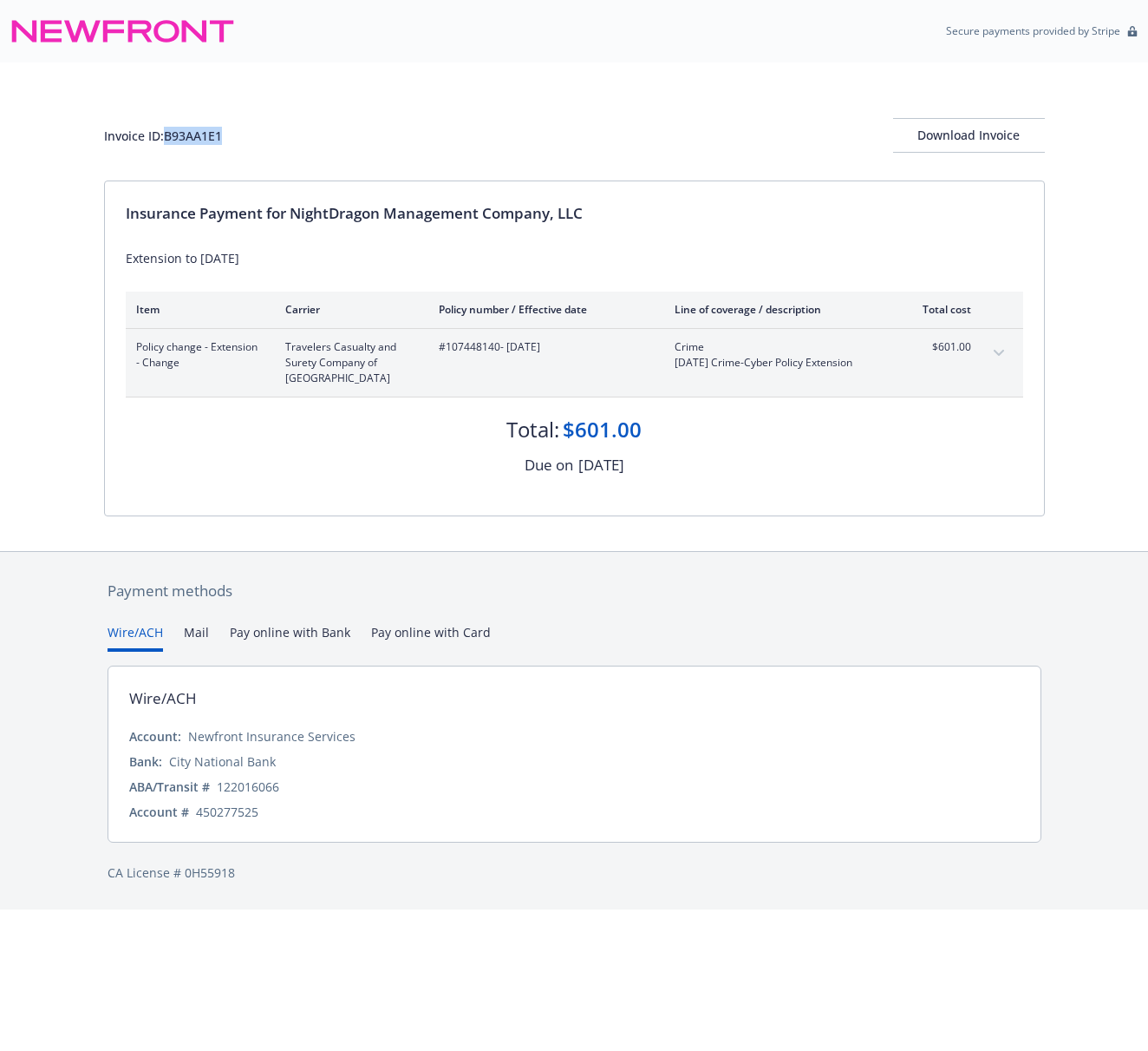
drag, startPoint x: 239, startPoint y: 131, endPoint x: 168, endPoint y: 134, distance: 71.1
click at [168, 134] on div "Invoice ID: B93AA1E1 Download Invoice" at bounding box center [575, 135] width 941 height 34
copy div "B93AA1E1"
click at [362, 465] on div "Due on October 24, 2025" at bounding box center [575, 465] width 898 height 23
drag, startPoint x: 222, startPoint y: 136, endPoint x: 167, endPoint y: 139, distance: 55.1
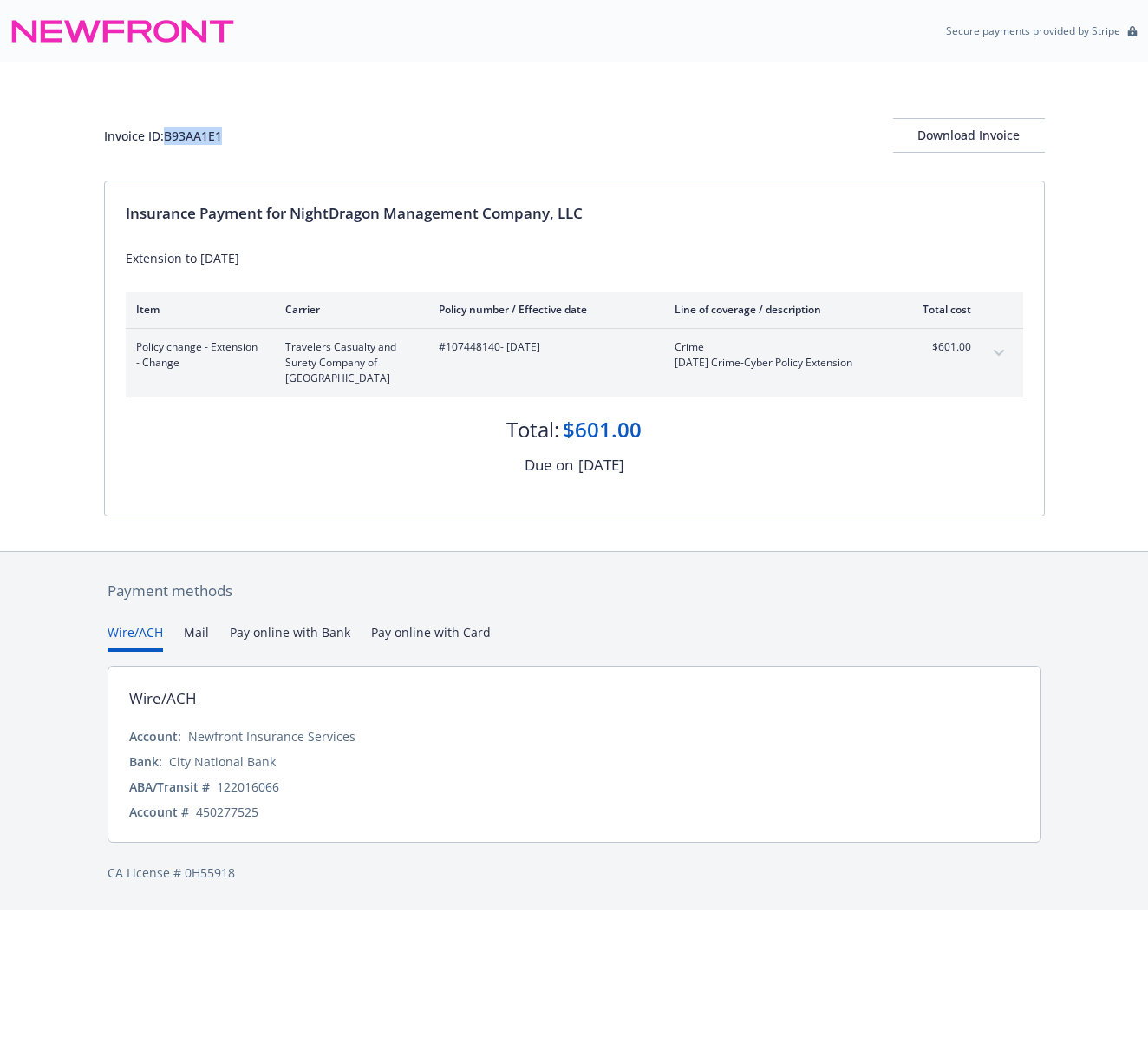
click at [167, 139] on div "Invoice ID: B93AA1E1 Download Invoice" at bounding box center [575, 135] width 941 height 34
copy div "B93AA1E1"
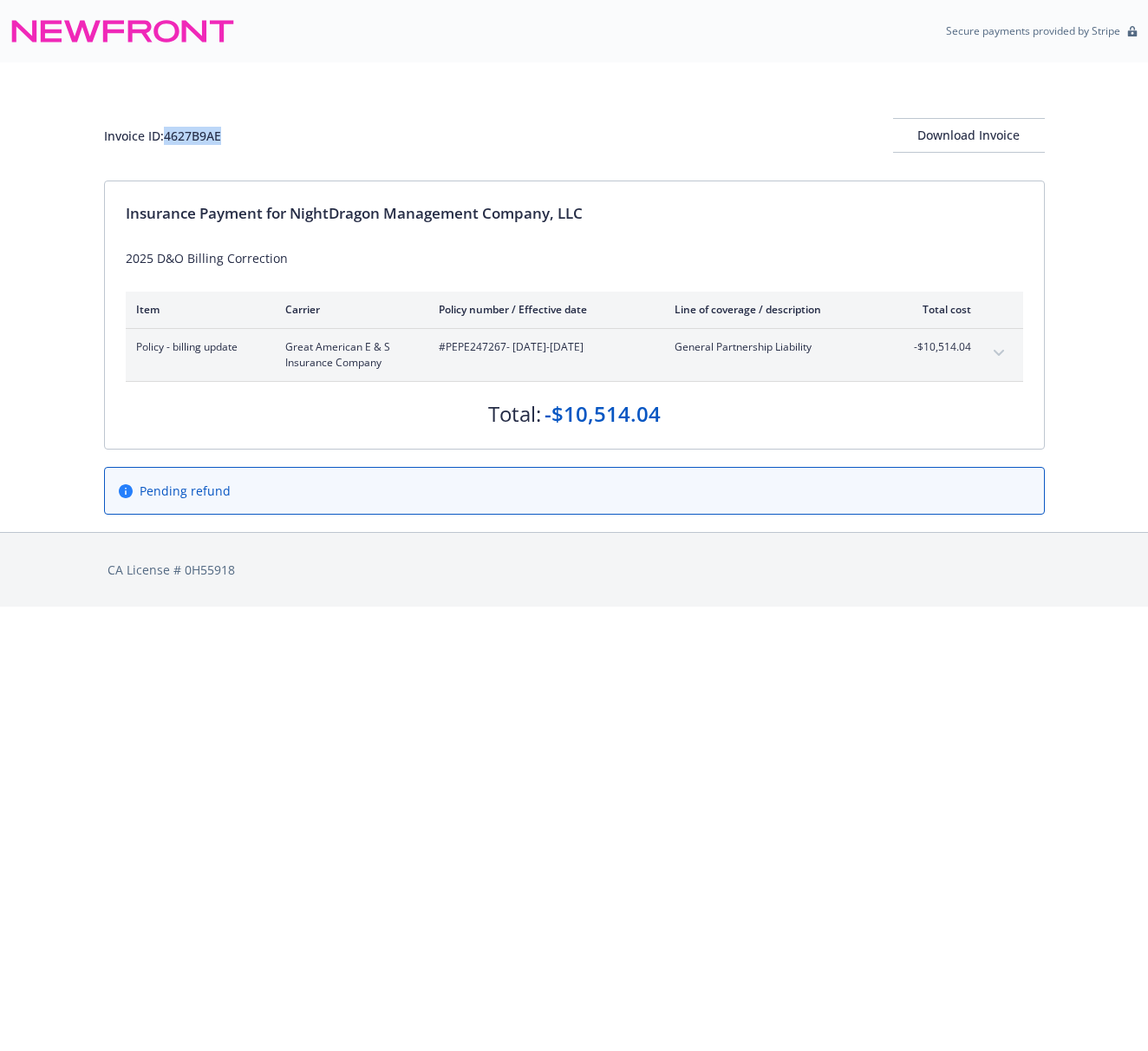
drag, startPoint x: 235, startPoint y: 133, endPoint x: 168, endPoint y: 142, distance: 67.6
click at [168, 142] on div "Invoice ID: 4627B9AE Download Invoice" at bounding box center [575, 135] width 941 height 34
copy div "4627B9AE"
drag, startPoint x: 554, startPoint y: 120, endPoint x: 529, endPoint y: 120, distance: 25.0
click at [553, 120] on div "Invoice ID: 4627B9AE Download Invoice" at bounding box center [575, 135] width 941 height 34
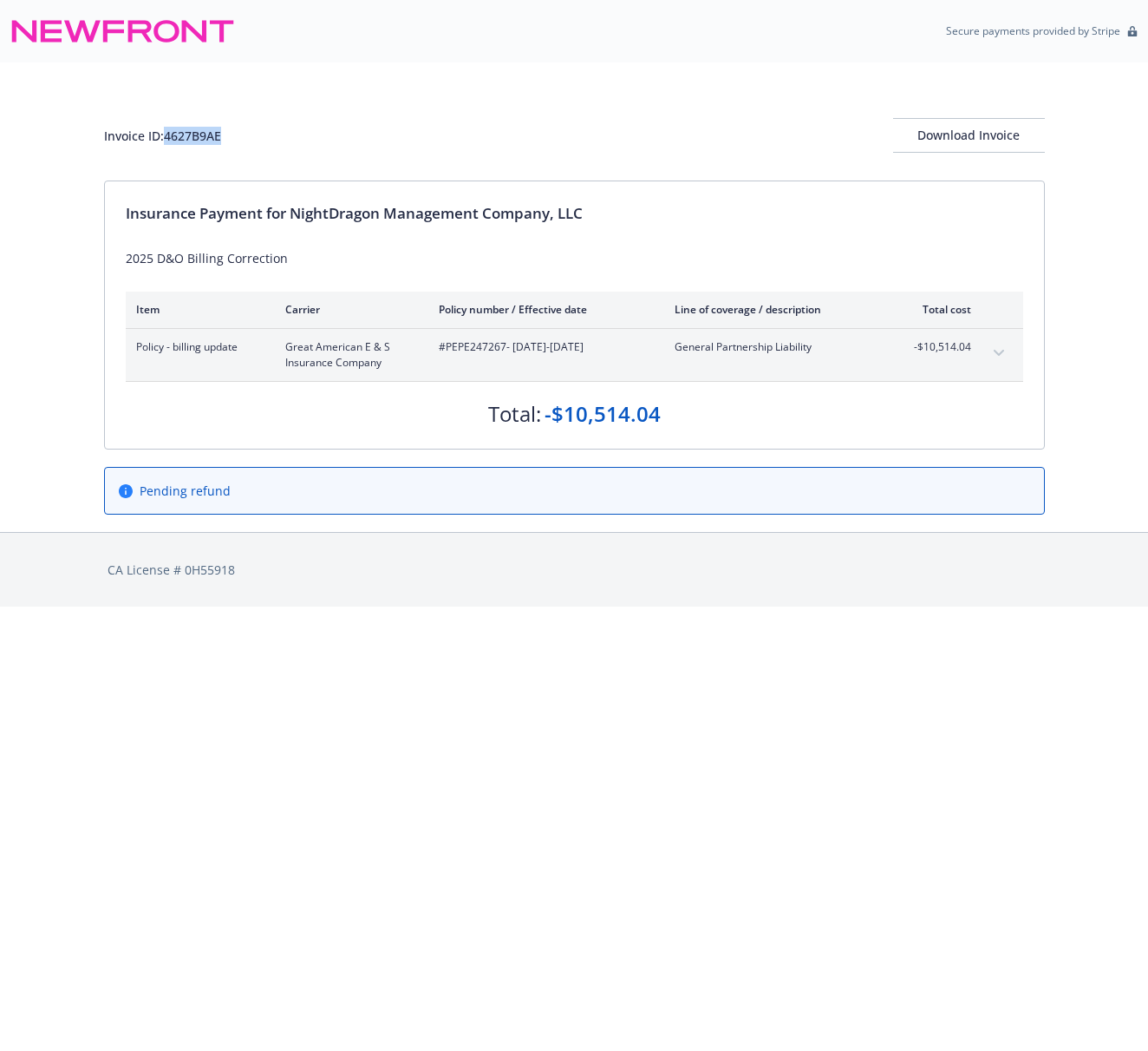
copy div "4627B9AE"
